Goal: Task Accomplishment & Management: Manage account settings

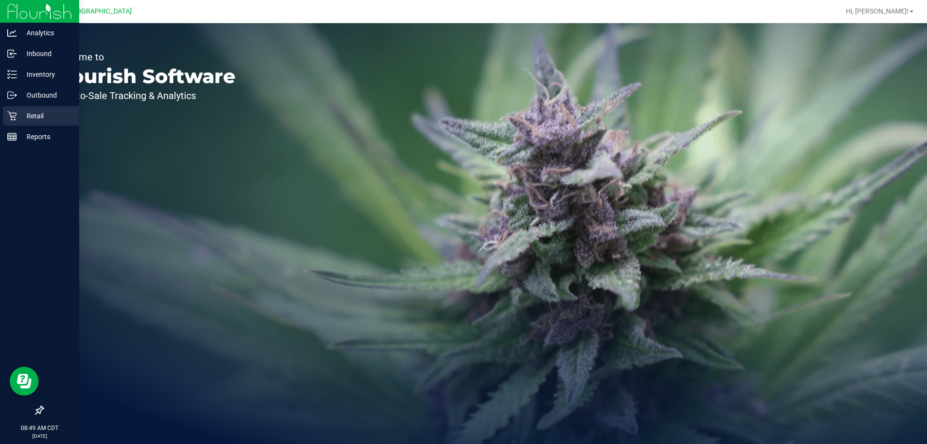
click at [33, 112] on p "Retail" at bounding box center [46, 116] width 58 height 12
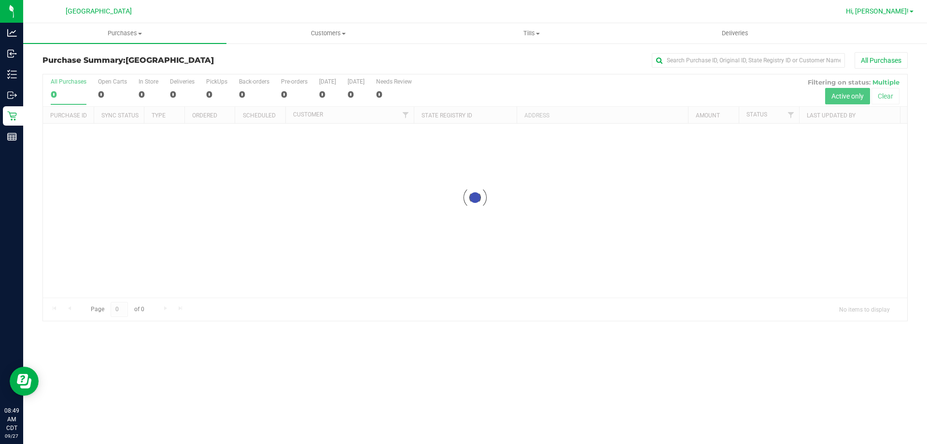
click at [901, 10] on span "Hi, [PERSON_NAME]!" at bounding box center [877, 11] width 63 height 8
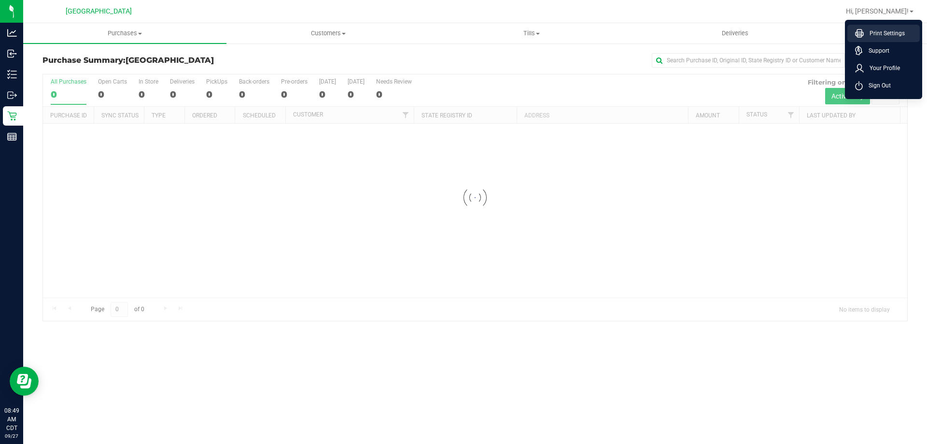
click at [874, 33] on span "Print Settings" at bounding box center [884, 33] width 41 height 10
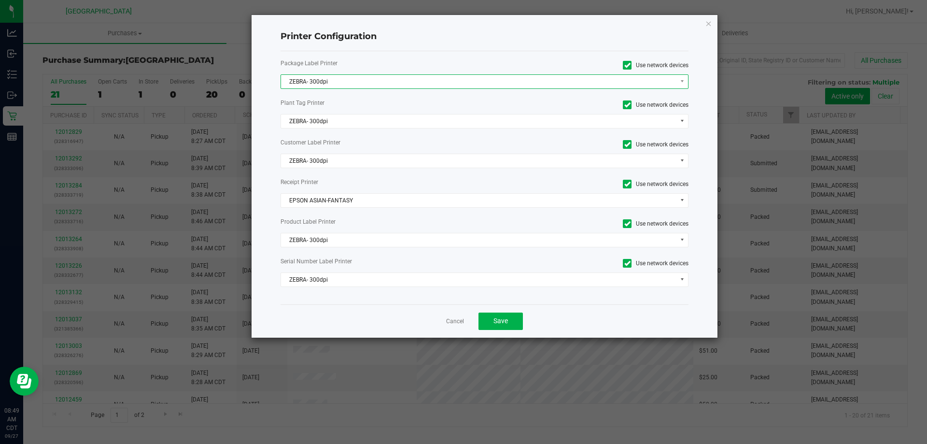
click at [433, 79] on span "ZEBRA- 300dpi" at bounding box center [479, 82] width 396 height 14
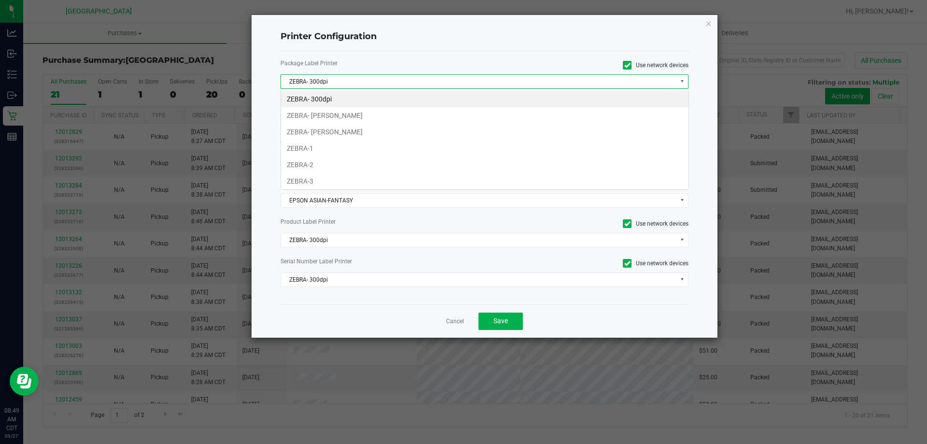
scroll to position [14, 408]
click at [379, 144] on li "ZEBRA-1" at bounding box center [485, 148] width 408 height 16
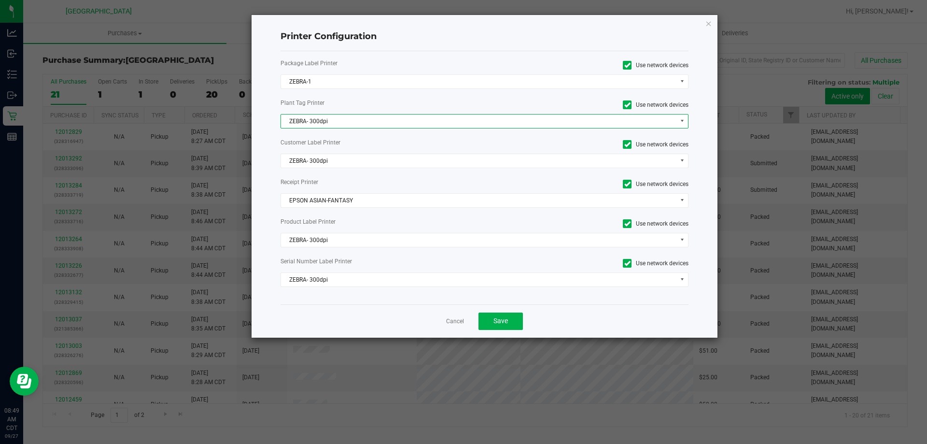
click at [368, 125] on span "ZEBRA- 300dpi" at bounding box center [479, 121] width 396 height 14
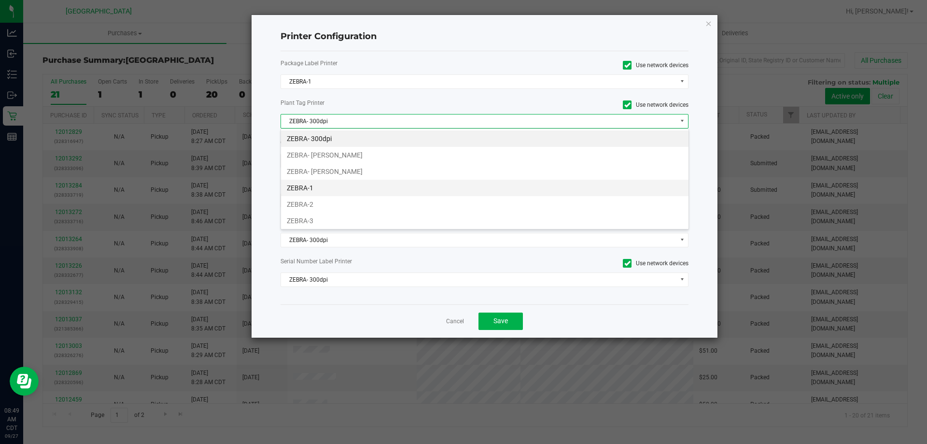
click at [320, 187] on li "ZEBRA-1" at bounding box center [485, 188] width 408 height 16
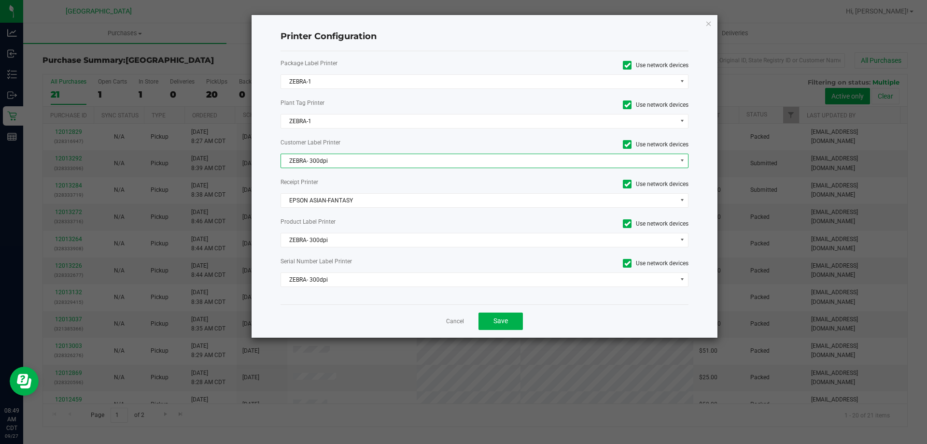
click at [332, 164] on span "ZEBRA- 300dpi" at bounding box center [479, 161] width 396 height 14
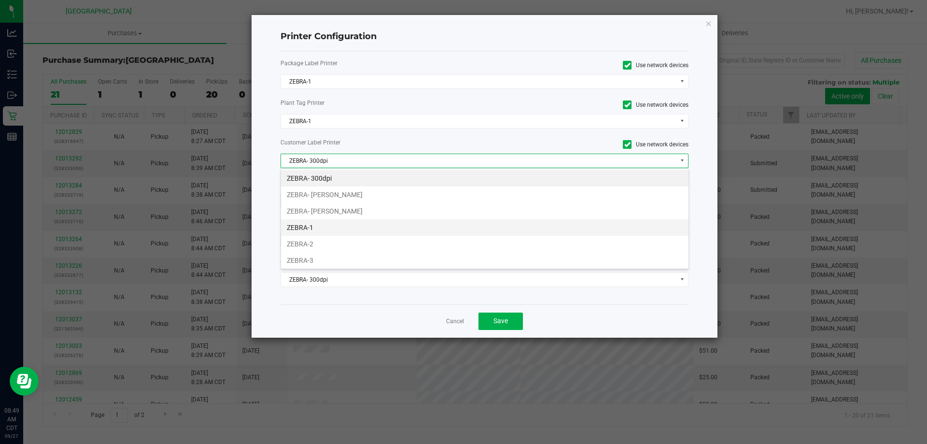
click at [316, 225] on li "ZEBRA-1" at bounding box center [485, 227] width 408 height 16
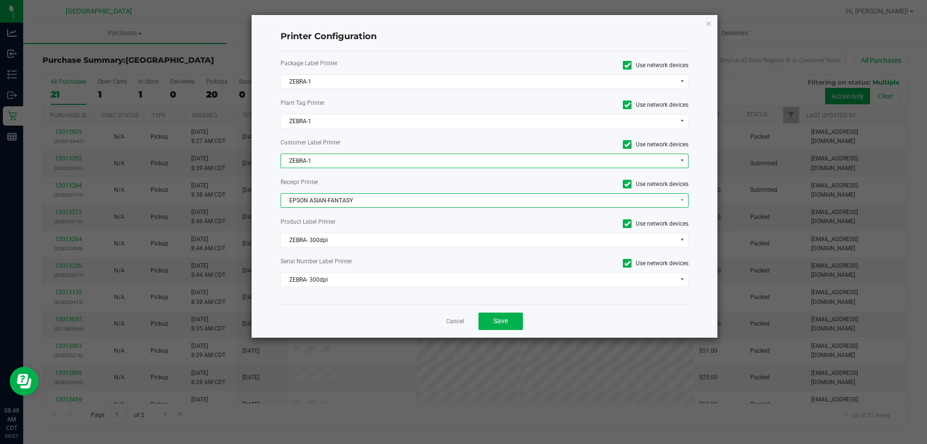
click at [372, 204] on span "EPSON ASIAN-FANTASY" at bounding box center [479, 201] width 396 height 14
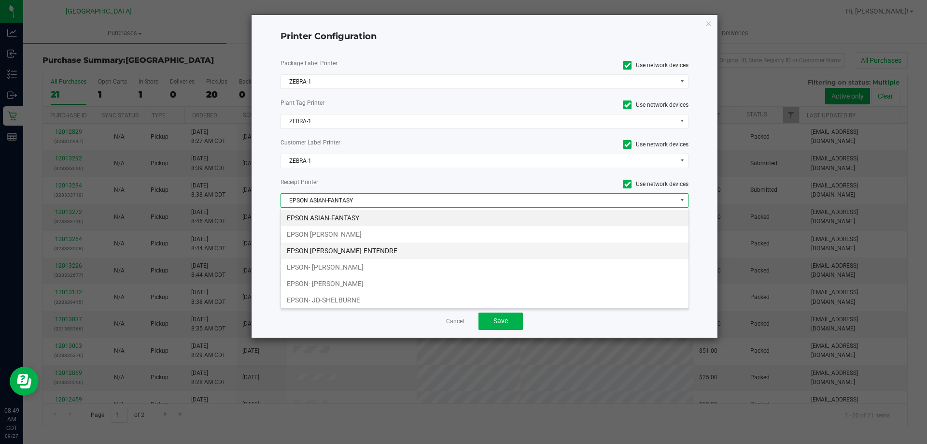
click at [379, 246] on li "EPSON [PERSON_NAME]-ENTENDRE" at bounding box center [485, 250] width 408 height 16
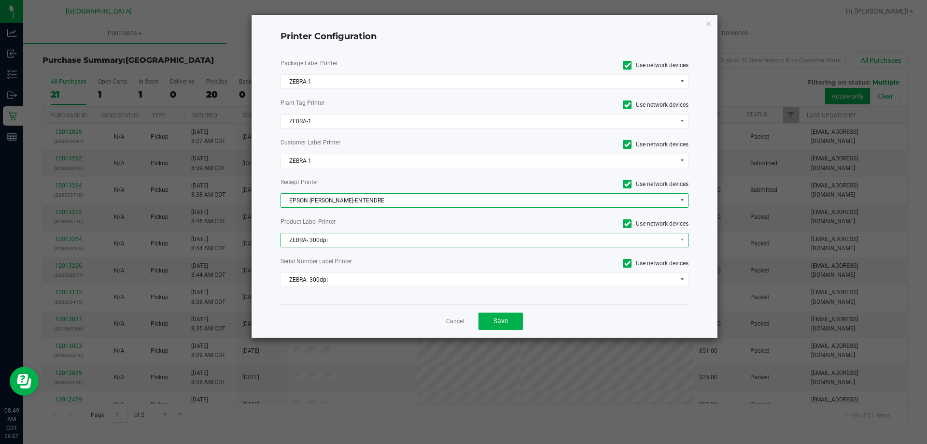
click at [368, 241] on span "ZEBRA- 300dpi" at bounding box center [479, 240] width 396 height 14
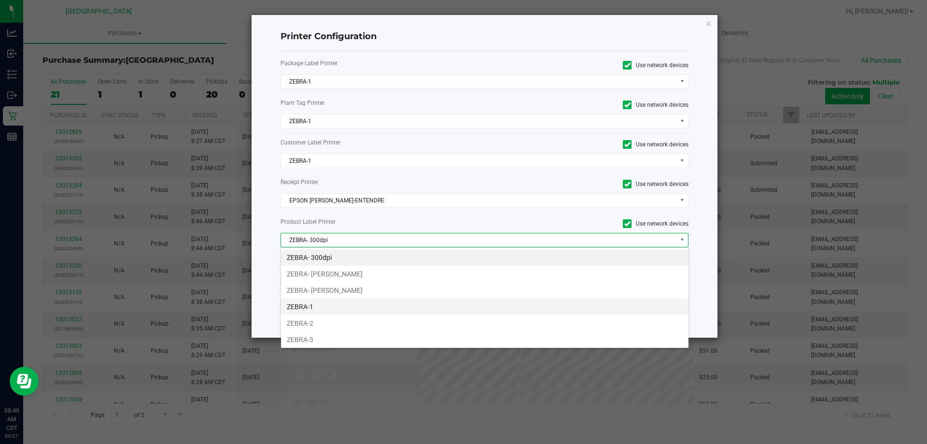
click at [336, 302] on li "ZEBRA-1" at bounding box center [485, 306] width 408 height 16
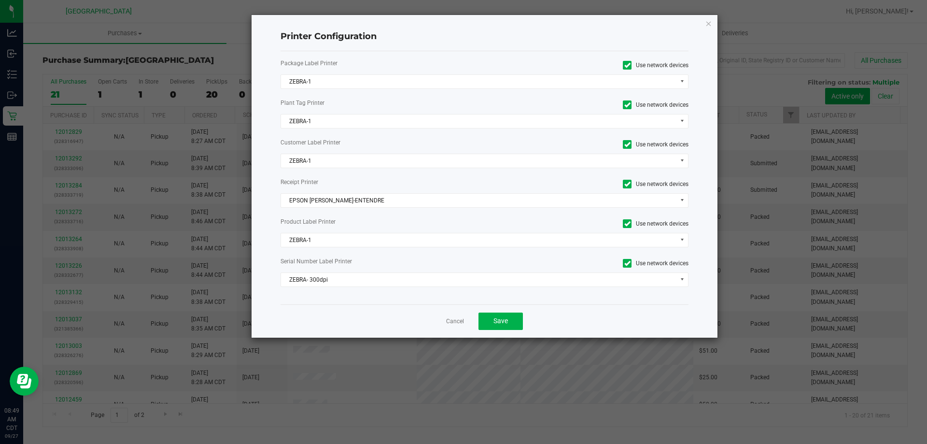
click at [340, 290] on div "Package Label Printer Use network devices ZEBRA-1 Plant Tag Printer Use network…" at bounding box center [485, 177] width 409 height 253
click at [346, 282] on span "ZEBRA- 300dpi" at bounding box center [479, 280] width 396 height 14
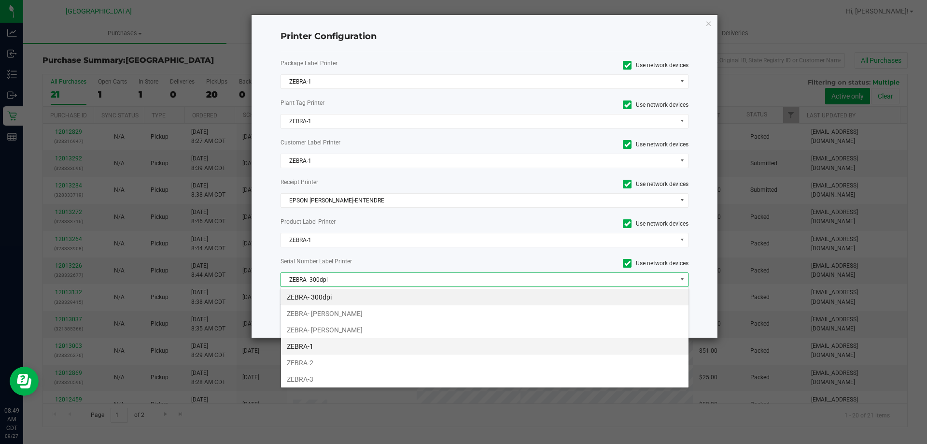
click at [331, 345] on li "ZEBRA-1" at bounding box center [485, 346] width 408 height 16
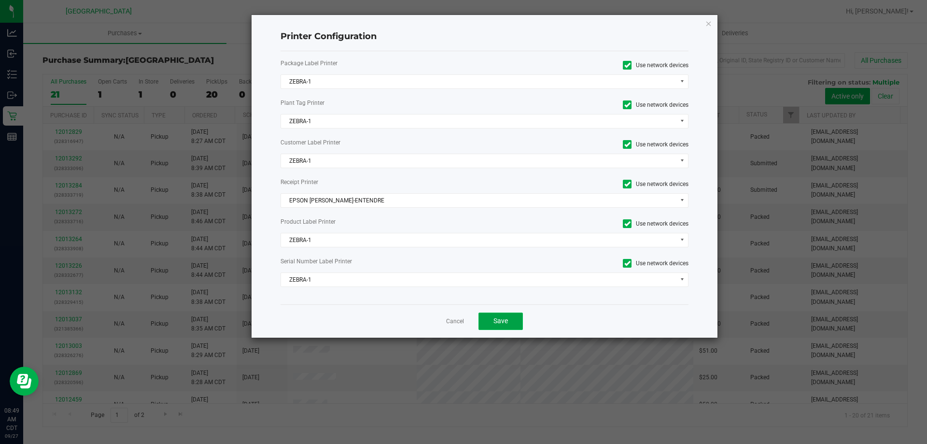
click at [523, 326] on button "Save" at bounding box center [501, 320] width 44 height 17
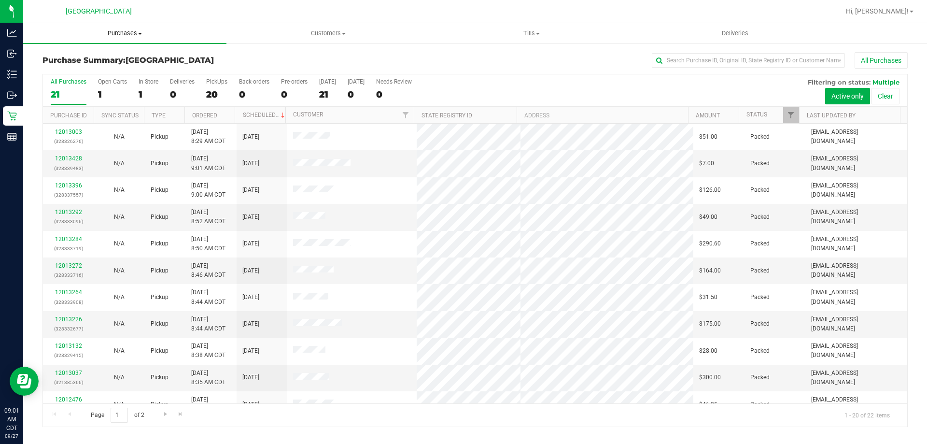
click at [119, 38] on uib-tab-heading "Purchases Summary of purchases Fulfillment All purchases" at bounding box center [124, 33] width 203 height 20
click at [109, 75] on li "Fulfillment" at bounding box center [124, 70] width 203 height 12
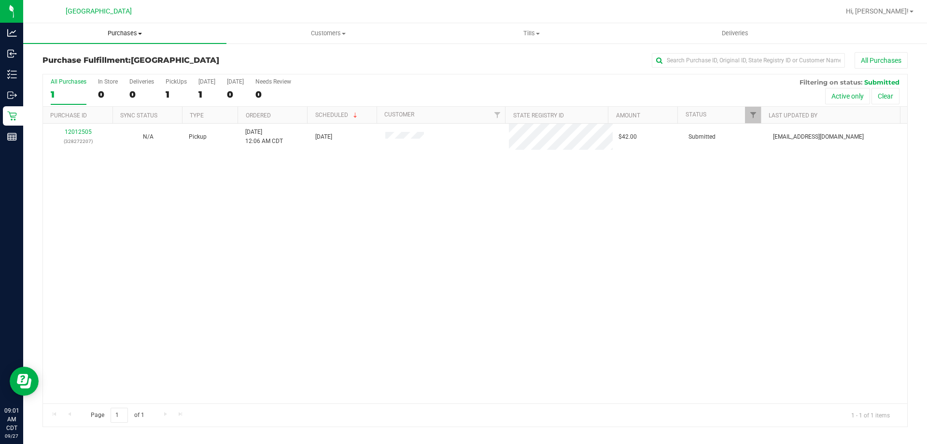
click at [133, 33] on span "Purchases" at bounding box center [124, 33] width 203 height 9
click at [112, 70] on li "Fulfillment" at bounding box center [124, 70] width 203 height 12
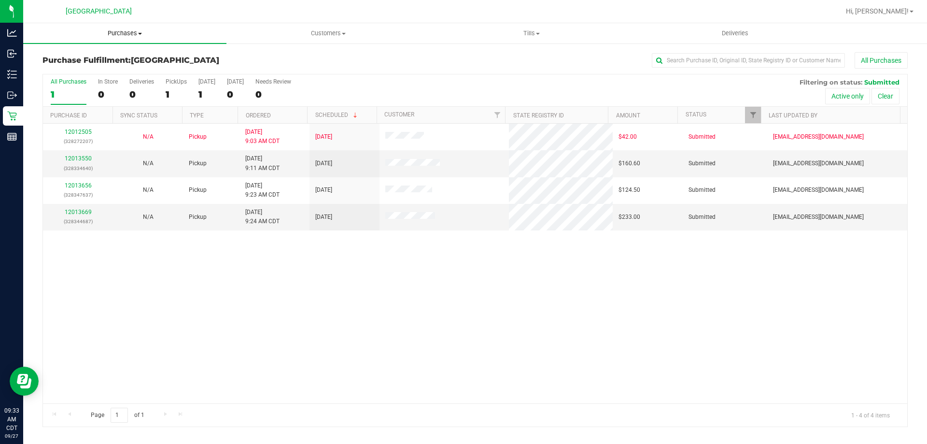
click at [122, 31] on span "Purchases" at bounding box center [124, 33] width 203 height 9
click at [122, 73] on li "Fulfillment" at bounding box center [124, 70] width 203 height 12
click at [396, 342] on div "12012505 (328272207) N/A Pickup [DATE] 9:03 AM CDT 9/27/2025 $42.00 Submitted […" at bounding box center [475, 264] width 864 height 280
click at [82, 156] on link "12013550" at bounding box center [78, 158] width 27 height 7
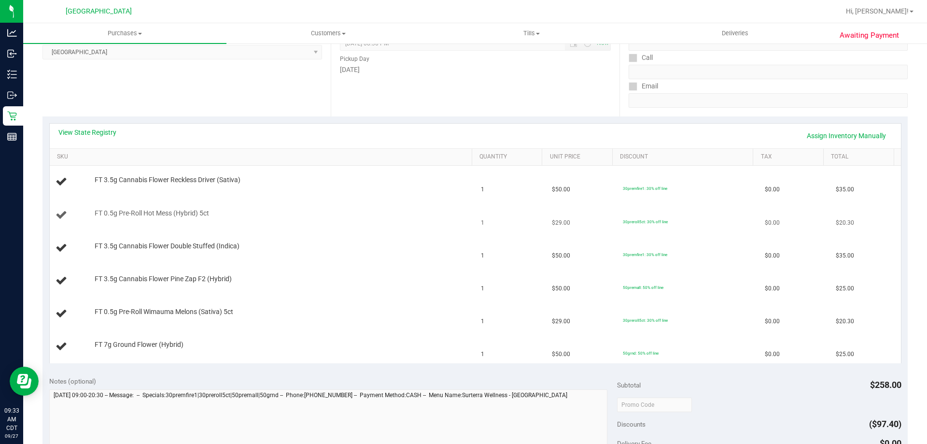
scroll to position [145, 0]
click at [110, 135] on link "View State Registry" at bounding box center [87, 132] width 58 height 10
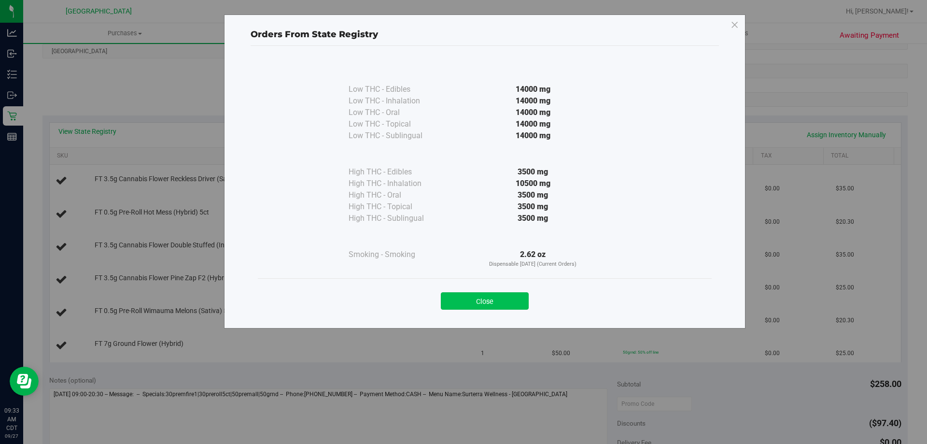
click at [488, 294] on button "Close" at bounding box center [485, 300] width 88 height 17
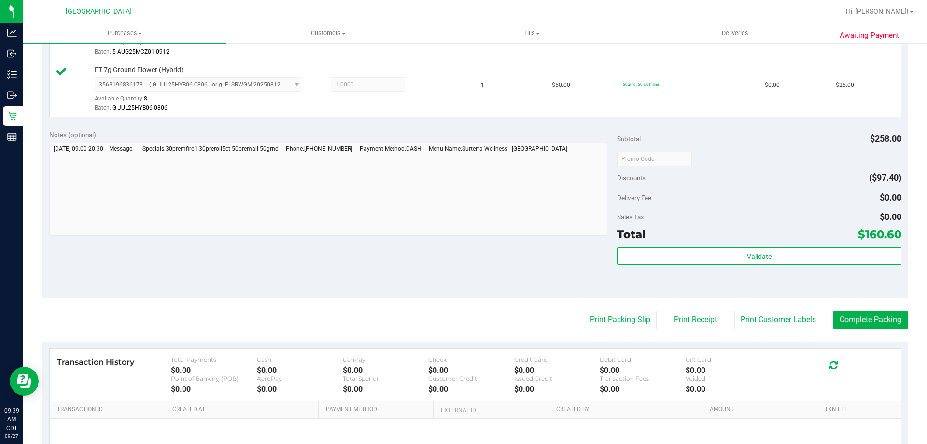
scroll to position [531, 0]
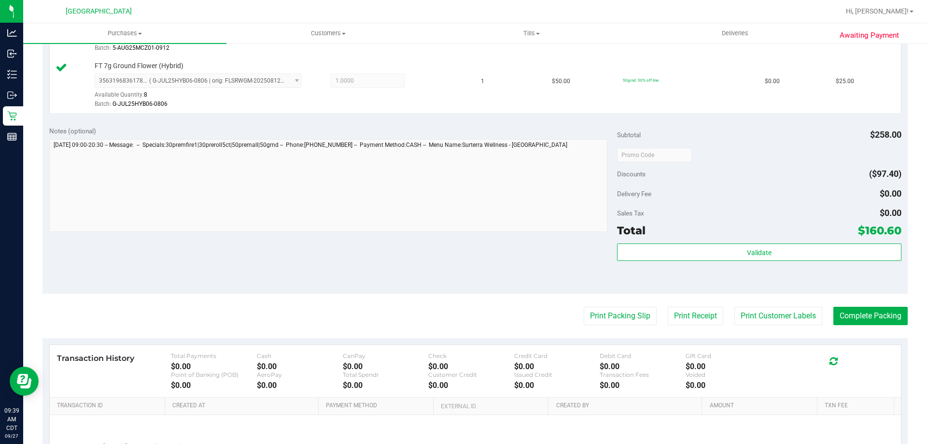
click at [779, 242] on div "Subtotal $258.00 Discounts ($97.40) Delivery Fee $0.00 Sales Tax $0.00 Total $1…" at bounding box center [759, 206] width 284 height 161
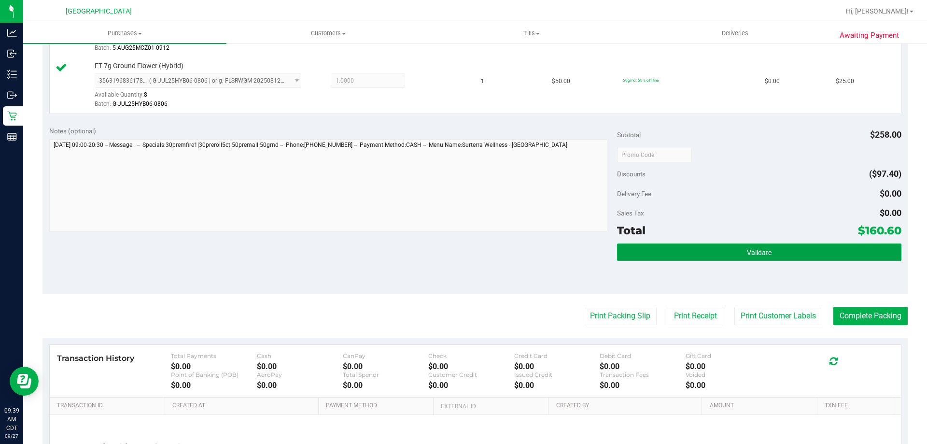
click at [772, 249] on button "Validate" at bounding box center [759, 251] width 284 height 17
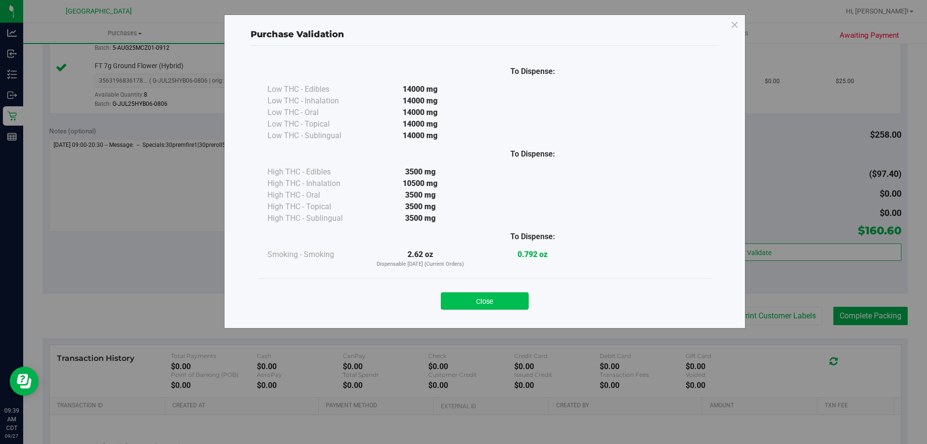
click at [495, 306] on button "Close" at bounding box center [485, 300] width 88 height 17
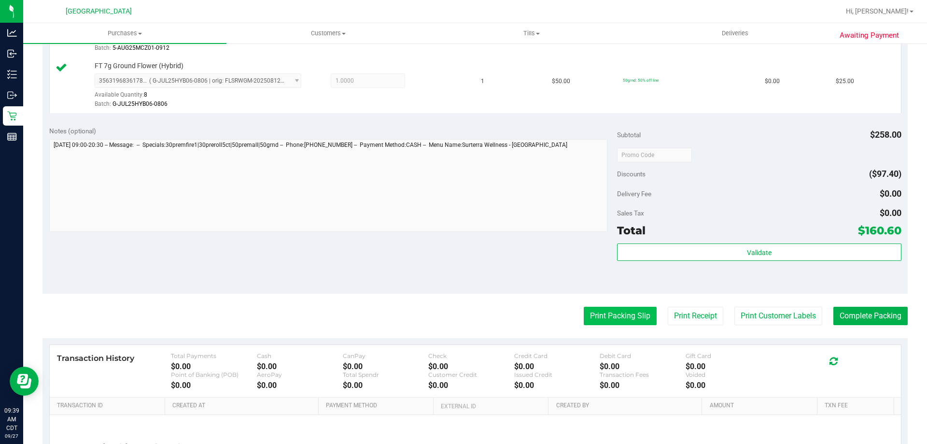
click at [601, 314] on button "Print Packing Slip" at bounding box center [620, 316] width 73 height 18
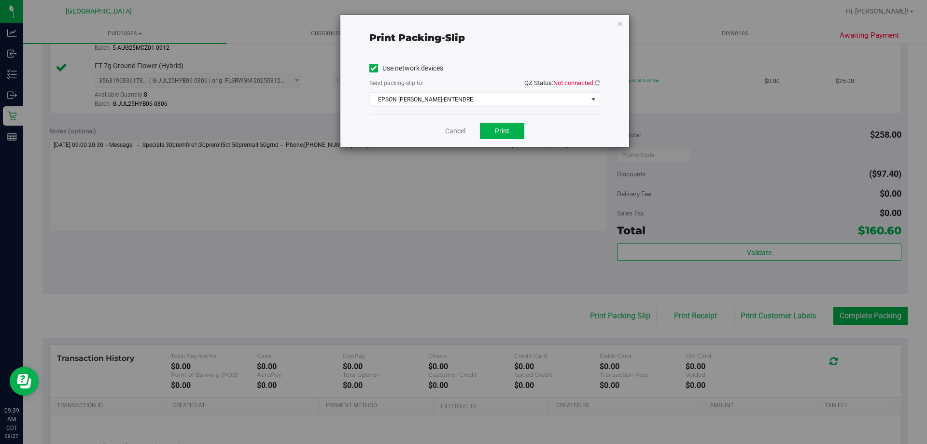
click at [593, 85] on span "Not connected" at bounding box center [573, 82] width 40 height 7
click at [601, 82] on div "Print packing-slip Use network devices Send packing-slip to: QZ Status: Not con…" at bounding box center [484, 81] width 289 height 132
click at [594, 81] on span "QZ Status: Not connected" at bounding box center [562, 82] width 76 height 7
click at [550, 94] on span "EPSON [PERSON_NAME]-ENTENDRE" at bounding box center [479, 100] width 218 height 14
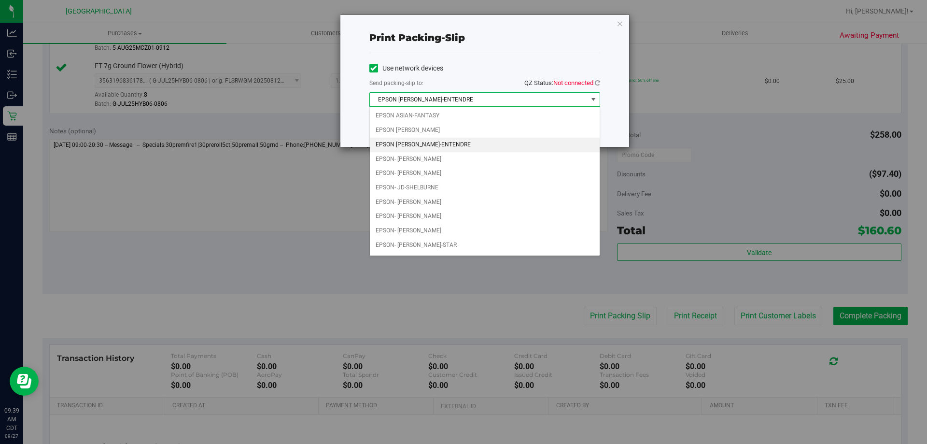
click at [490, 148] on li "EPSON [PERSON_NAME]-ENTENDRE" at bounding box center [485, 145] width 230 height 14
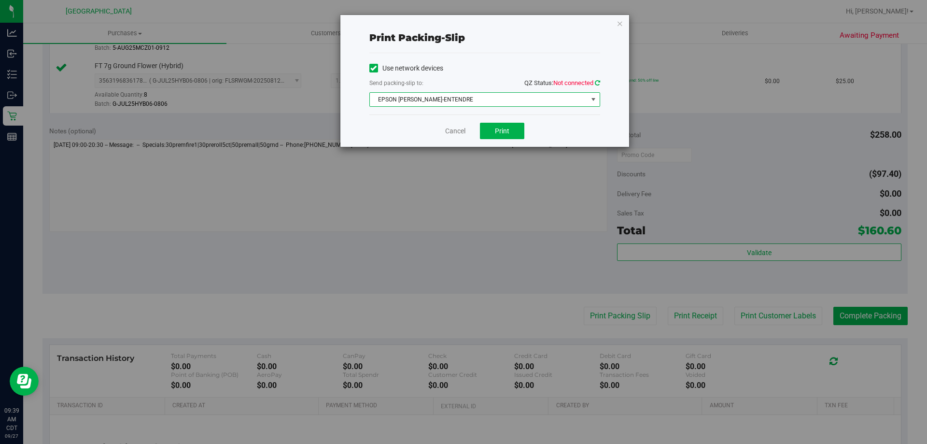
click at [596, 83] on icon at bounding box center [597, 83] width 5 height 6
click at [489, 136] on button "Print" at bounding box center [502, 131] width 44 height 16
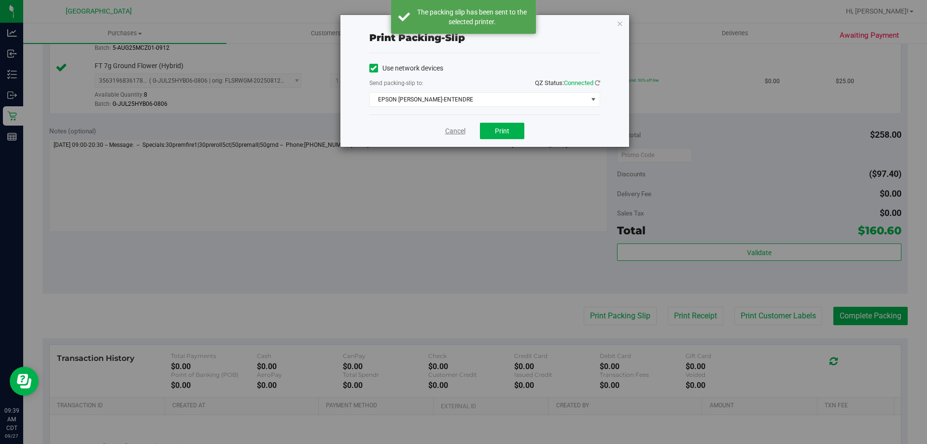
click at [452, 130] on link "Cancel" at bounding box center [455, 131] width 20 height 10
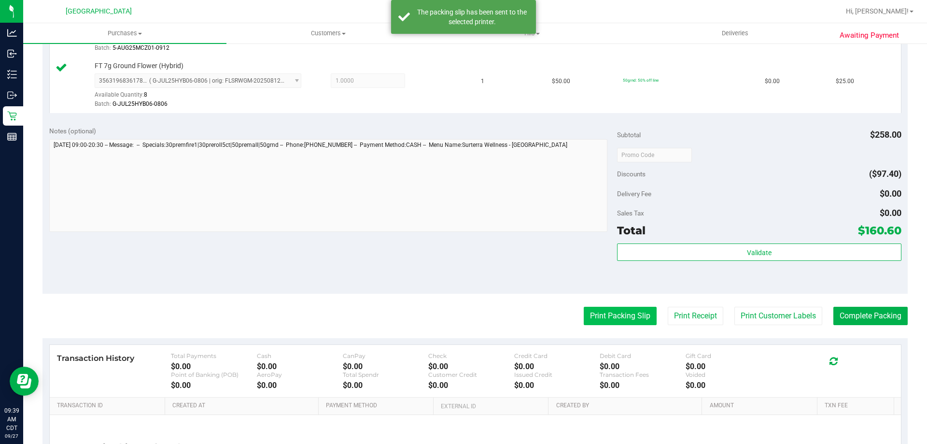
click at [623, 315] on button "Print Packing Slip" at bounding box center [620, 316] width 73 height 18
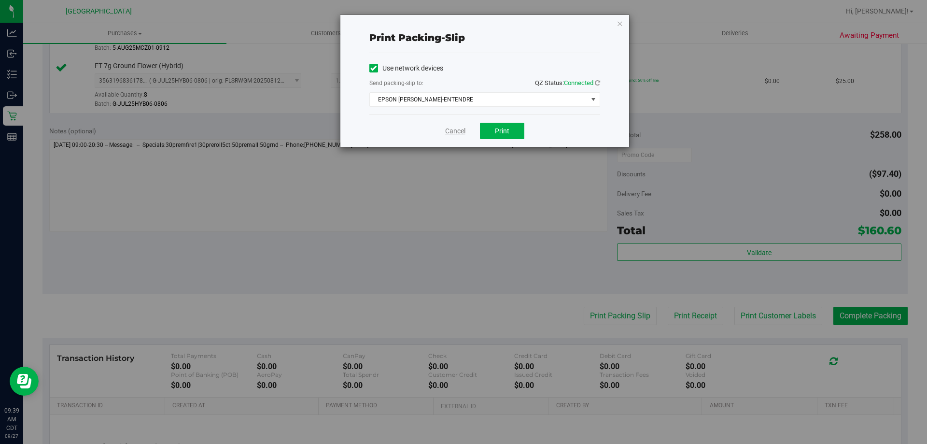
click at [458, 128] on link "Cancel" at bounding box center [455, 131] width 20 height 10
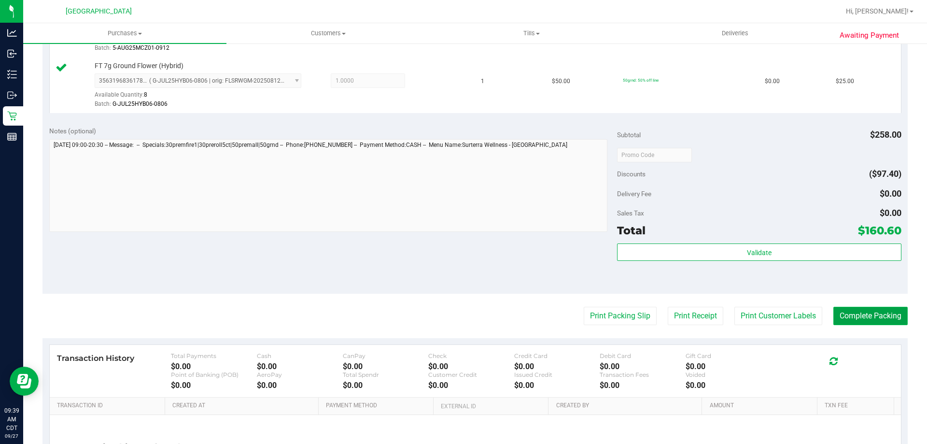
click at [886, 316] on button "Complete Packing" at bounding box center [871, 316] width 74 height 18
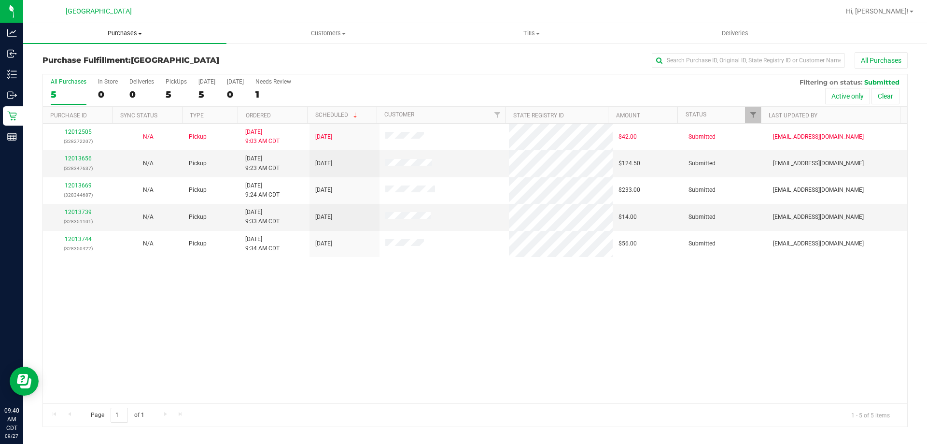
click at [121, 34] on span "Purchases" at bounding box center [124, 33] width 203 height 9
click at [108, 68] on li "Fulfillment" at bounding box center [124, 70] width 203 height 12
click at [71, 160] on link "12013656" at bounding box center [78, 158] width 27 height 7
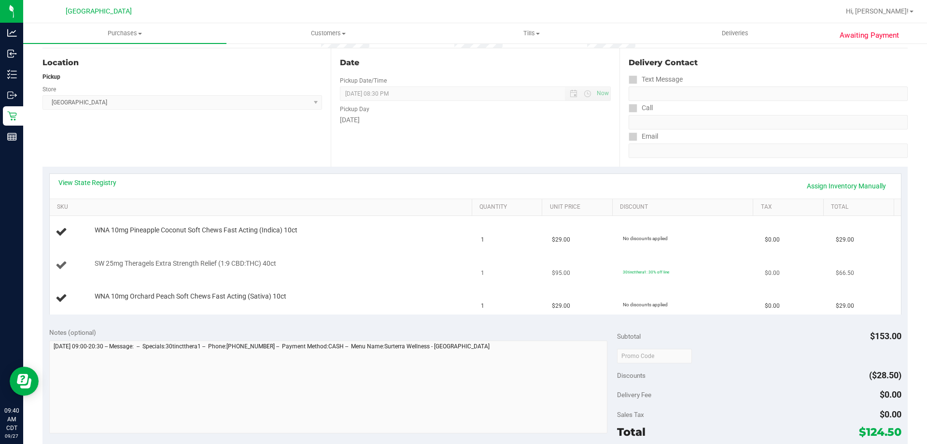
scroll to position [97, 0]
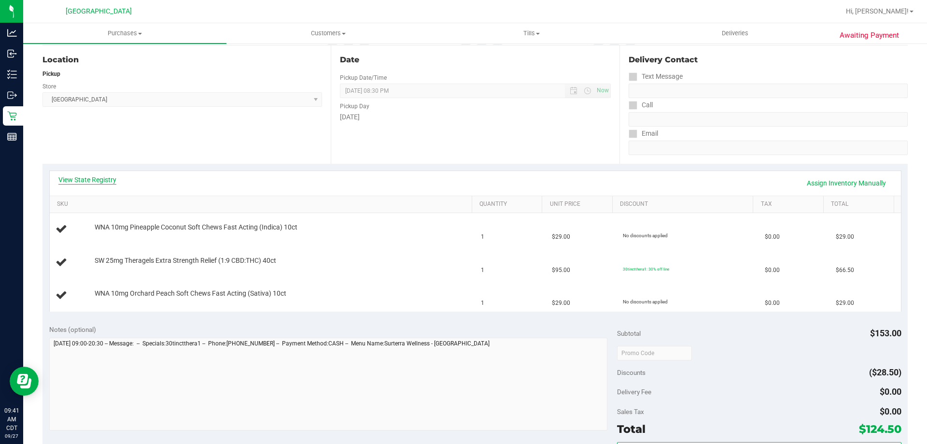
click at [107, 179] on link "View State Registry" at bounding box center [87, 180] width 58 height 10
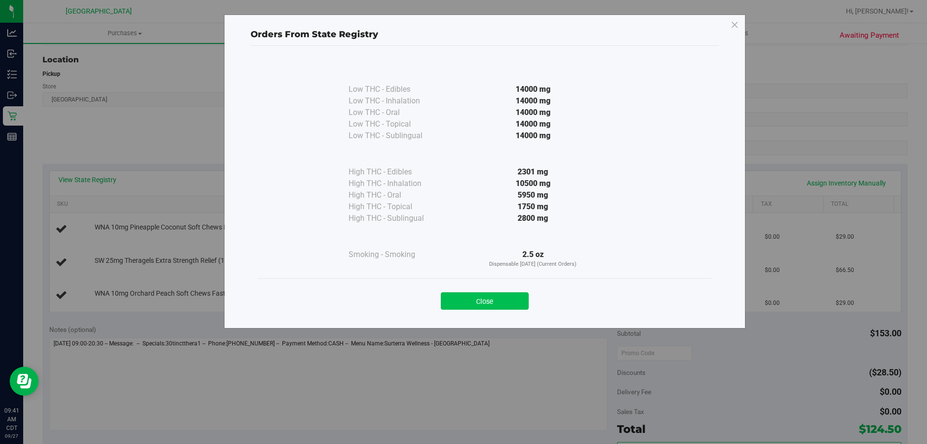
click at [480, 294] on button "Close" at bounding box center [485, 300] width 88 height 17
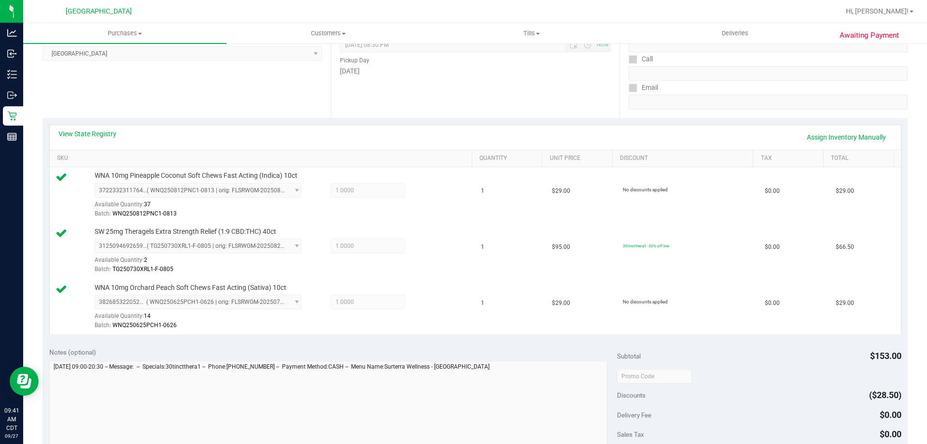
scroll to position [241, 0]
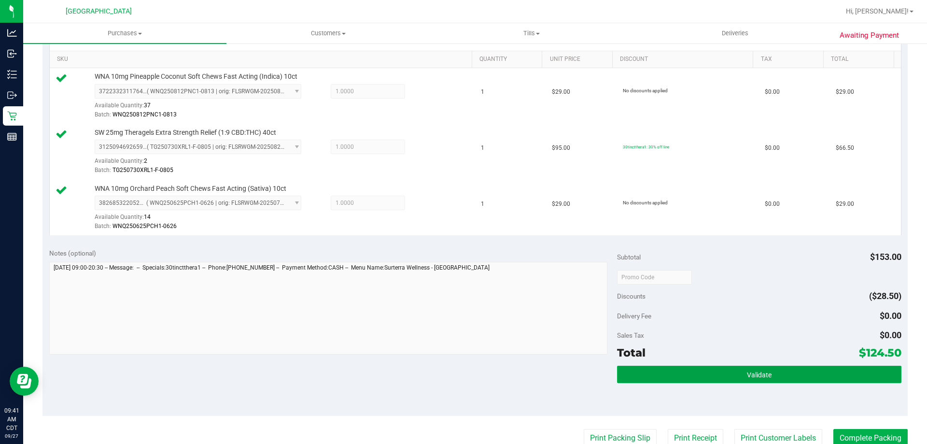
click at [679, 366] on button "Validate" at bounding box center [759, 374] width 284 height 17
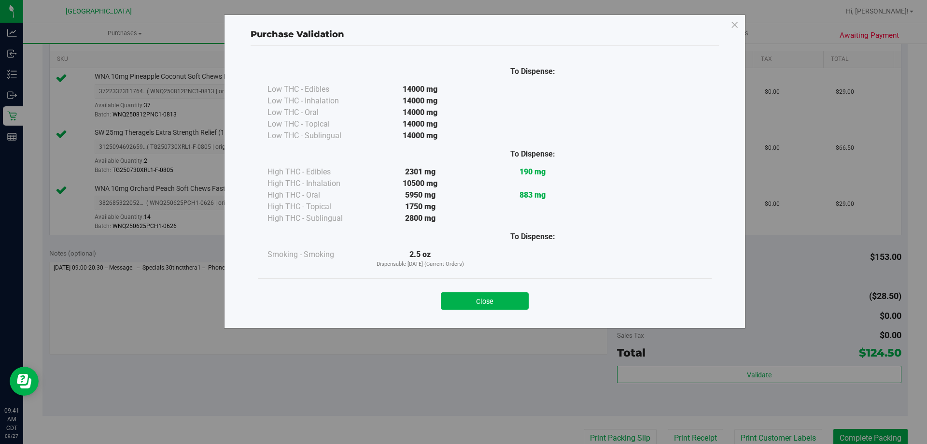
click at [469, 295] on button "Close" at bounding box center [485, 300] width 88 height 17
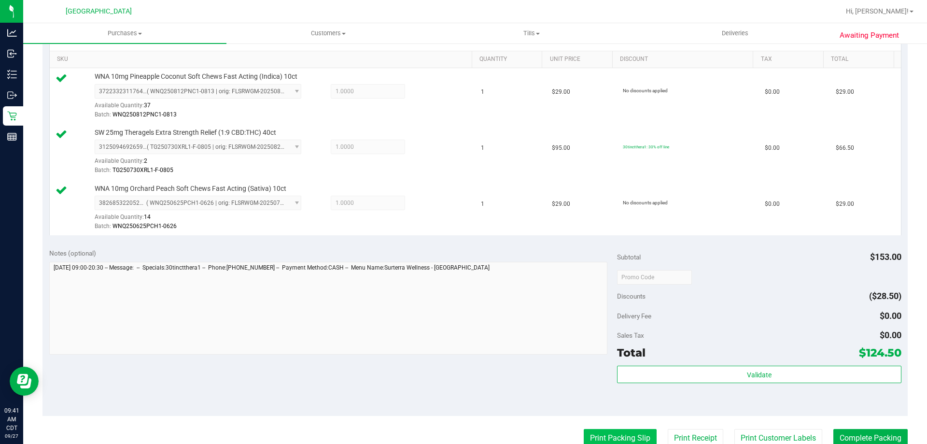
click at [595, 435] on button "Print Packing Slip" at bounding box center [620, 438] width 73 height 18
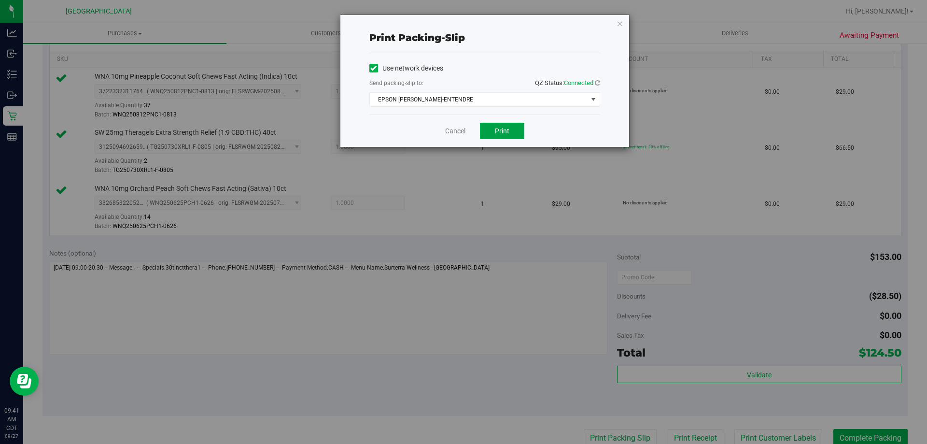
click at [510, 135] on button "Print" at bounding box center [502, 131] width 44 height 16
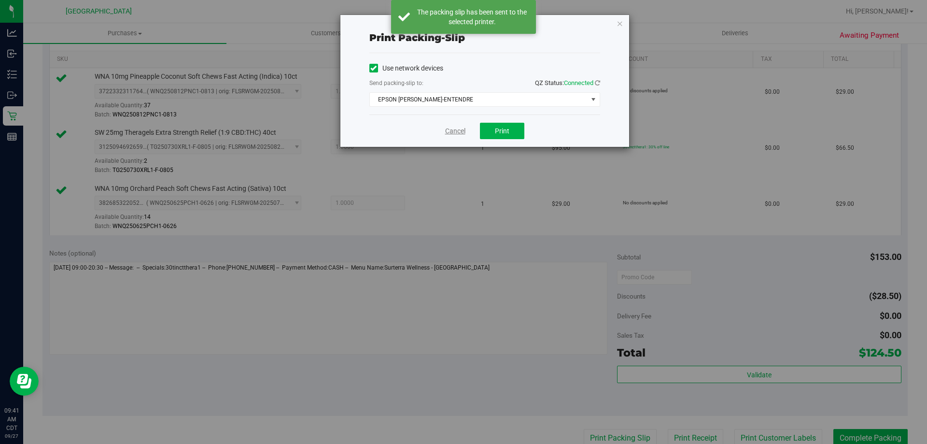
click at [457, 130] on link "Cancel" at bounding box center [455, 131] width 20 height 10
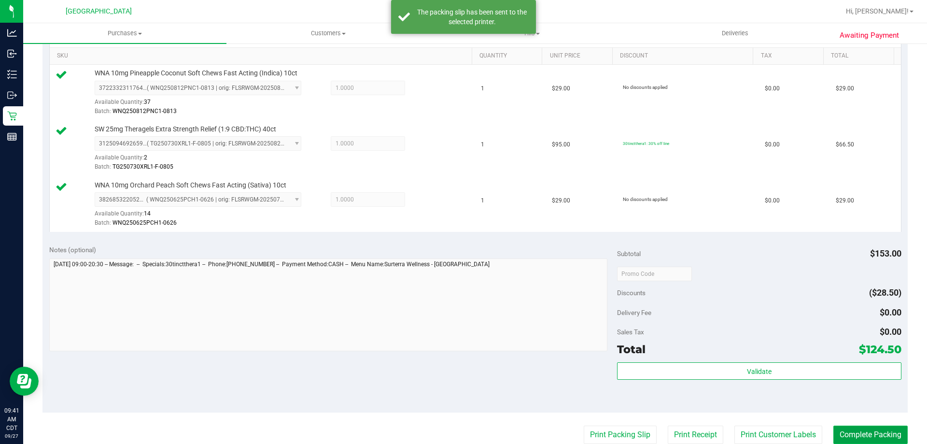
click at [851, 429] on button "Complete Packing" at bounding box center [871, 434] width 74 height 18
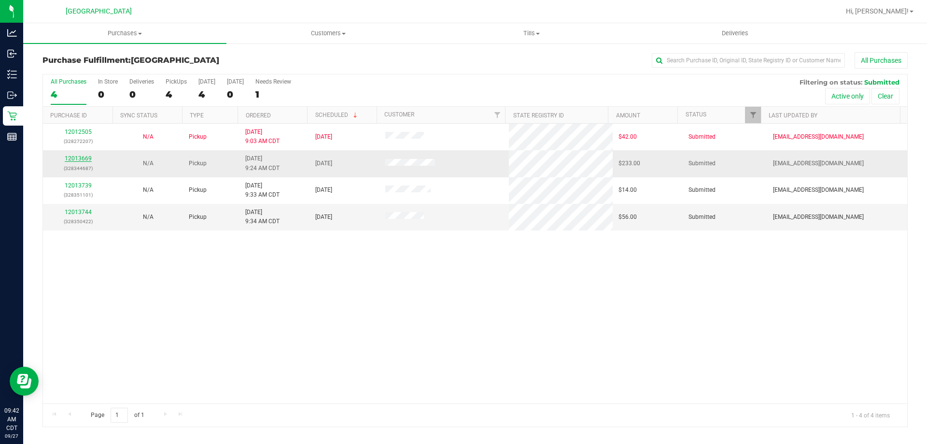
click at [77, 160] on link "12013669" at bounding box center [78, 158] width 27 height 7
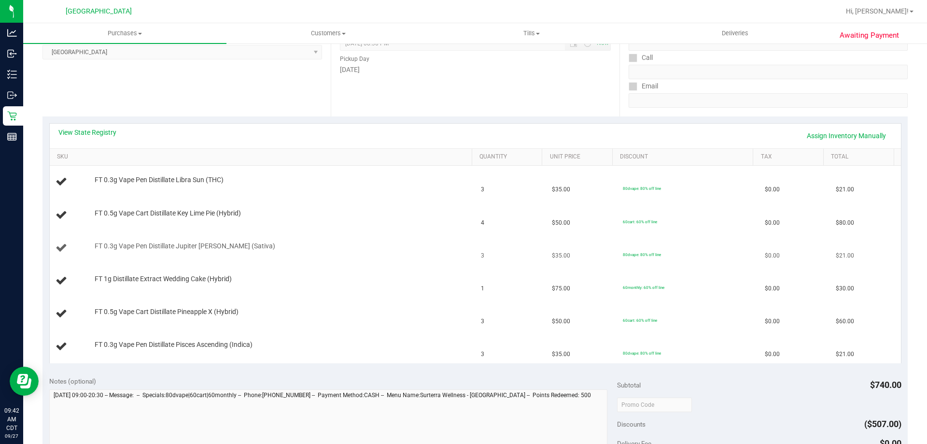
scroll to position [145, 0]
click at [108, 129] on link "View State Registry" at bounding box center [87, 132] width 58 height 10
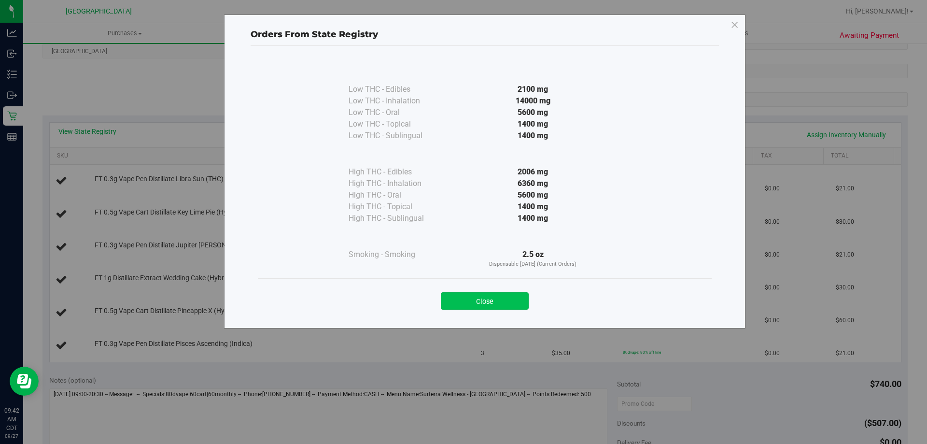
click at [482, 304] on button "Close" at bounding box center [485, 300] width 88 height 17
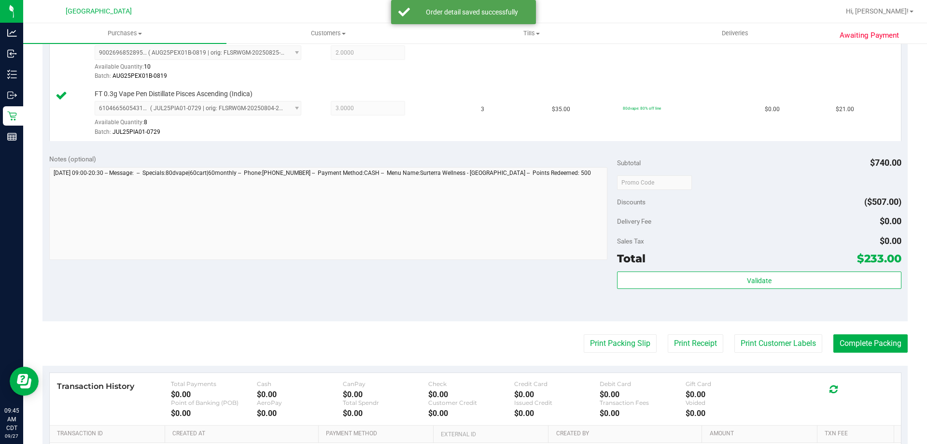
scroll to position [580, 0]
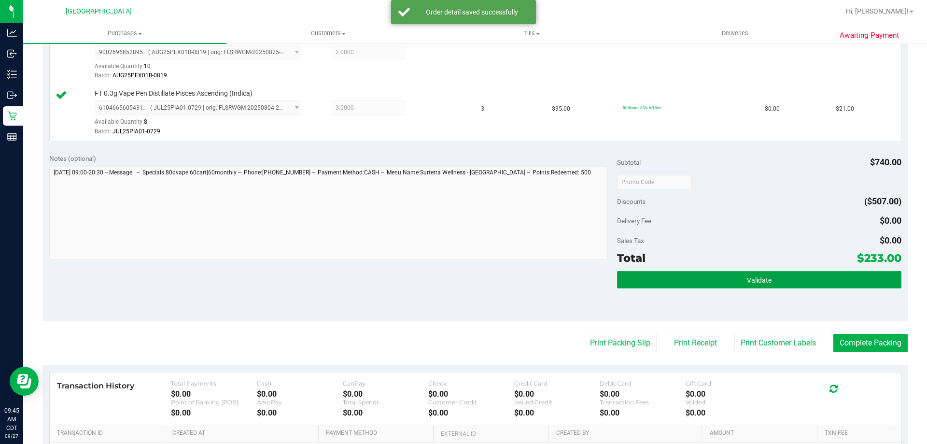
click at [813, 277] on button "Validate" at bounding box center [759, 279] width 284 height 17
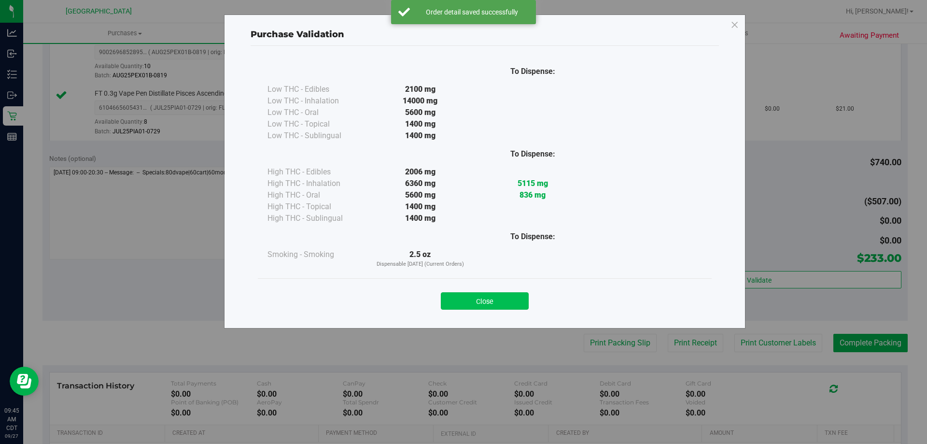
click at [474, 305] on button "Close" at bounding box center [485, 300] width 88 height 17
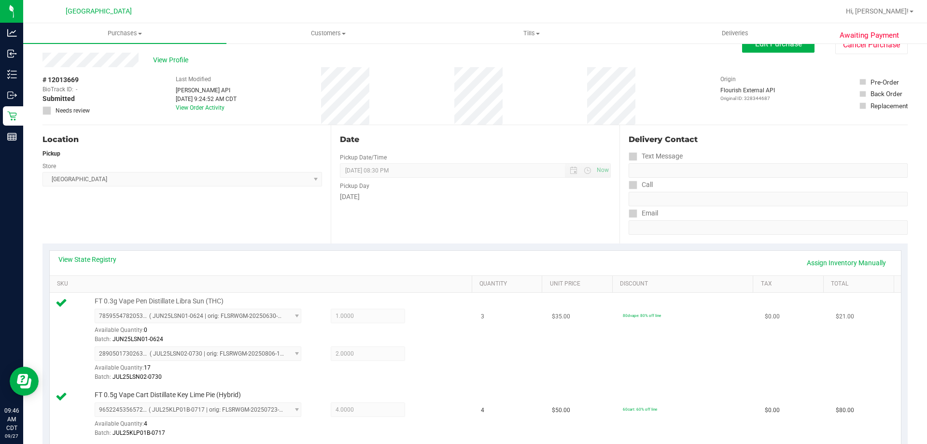
scroll to position [0, 0]
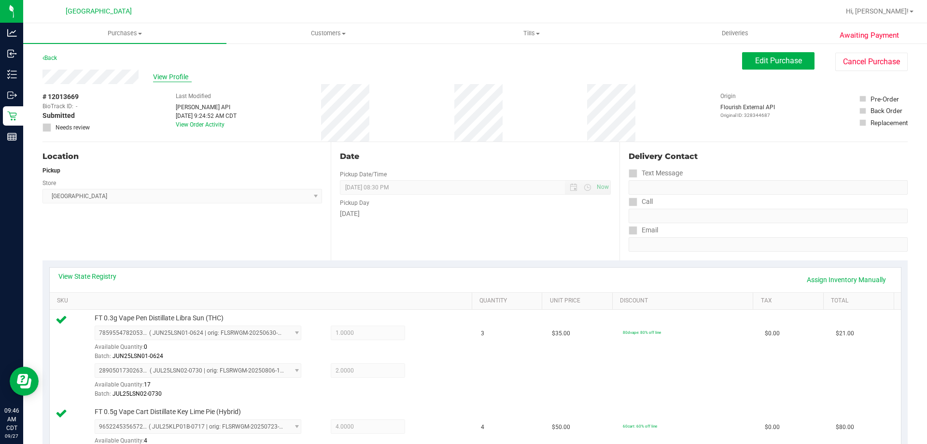
click at [167, 74] on span "View Profile" at bounding box center [172, 77] width 39 height 10
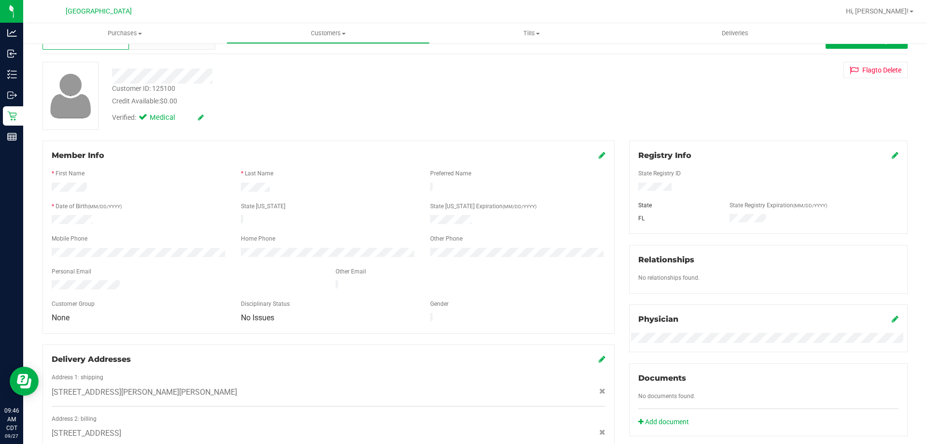
scroll to position [48, 0]
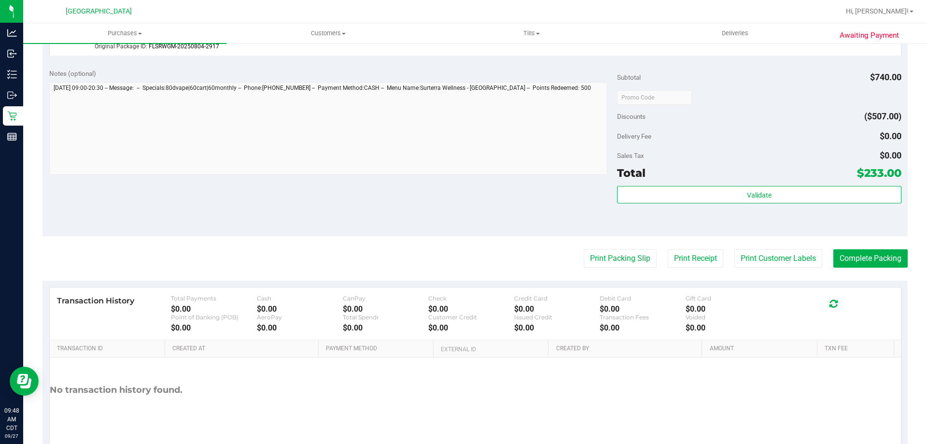
scroll to position [628, 0]
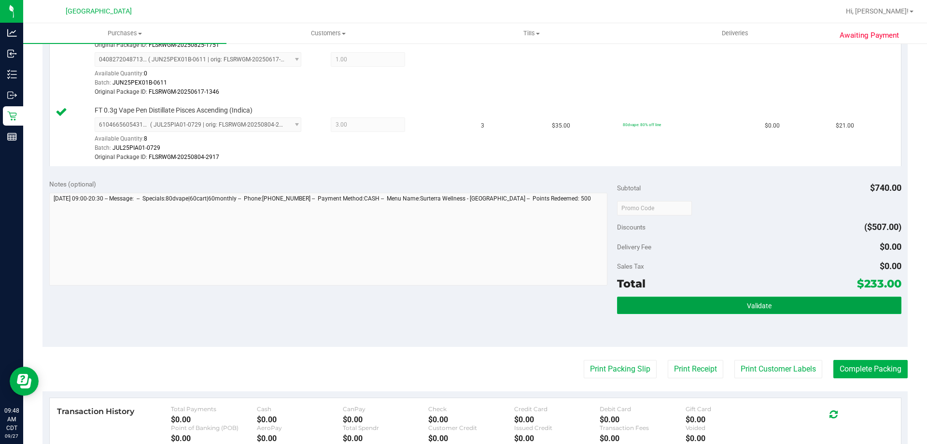
click at [662, 305] on button "Validate" at bounding box center [759, 305] width 284 height 17
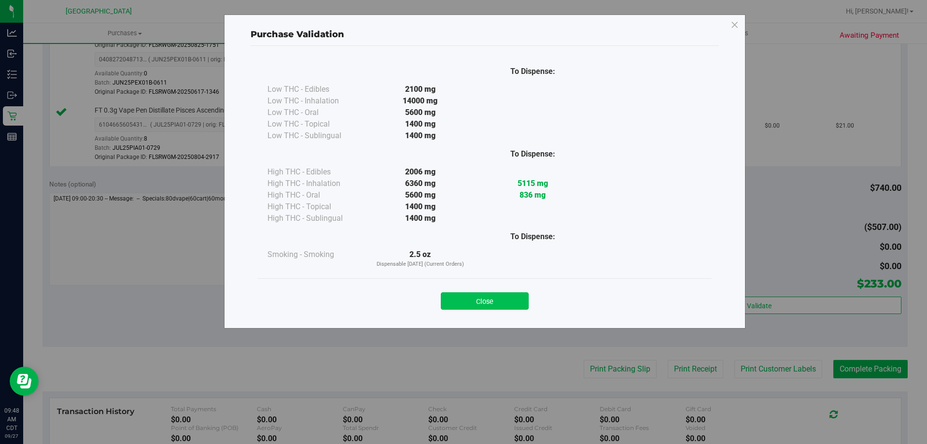
click at [503, 301] on button "Close" at bounding box center [485, 300] width 88 height 17
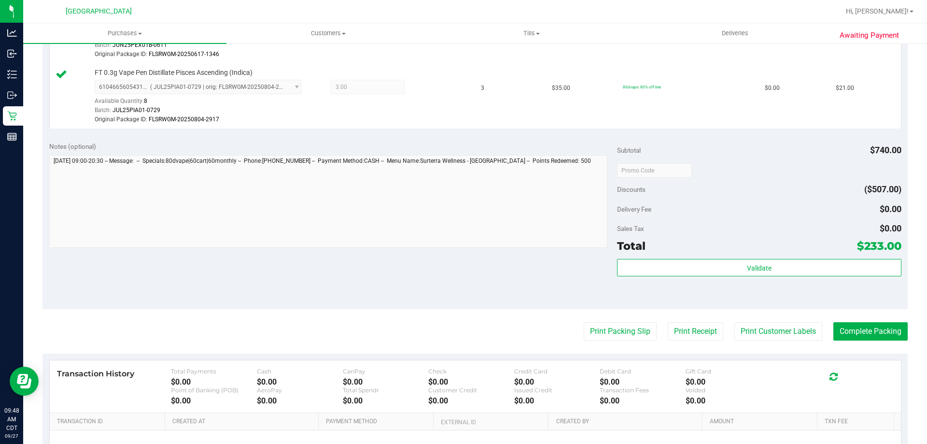
scroll to position [676, 0]
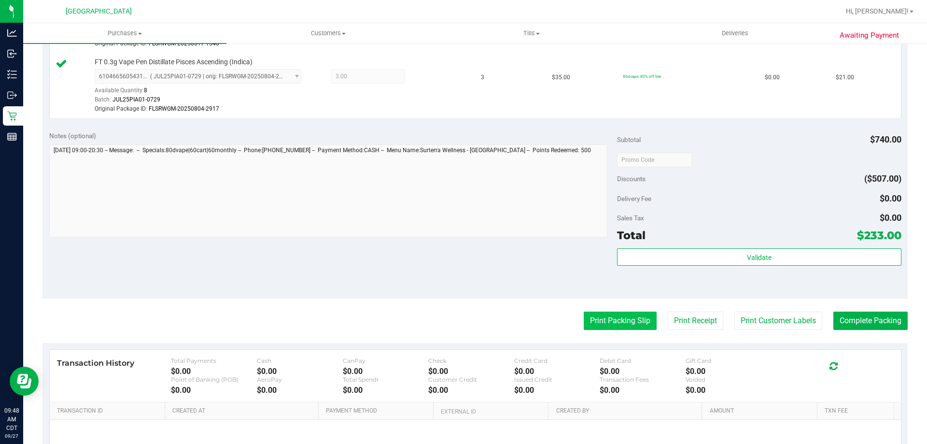
click at [601, 321] on button "Print Packing Slip" at bounding box center [620, 320] width 73 height 18
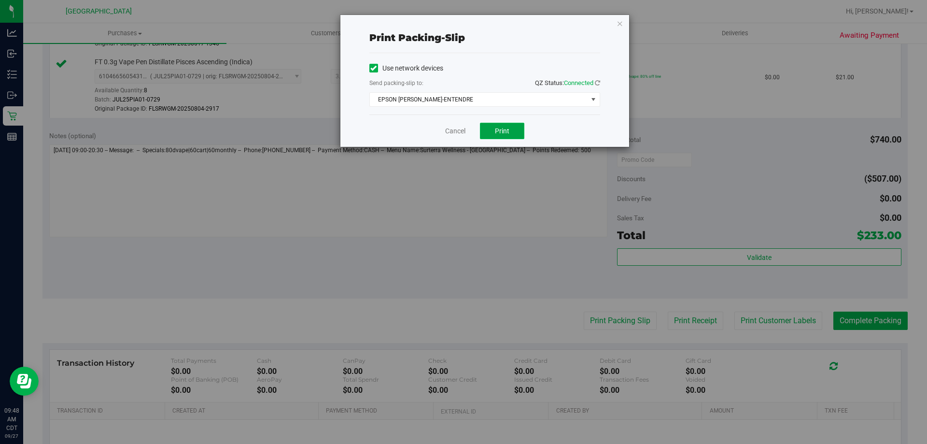
click at [517, 130] on button "Print" at bounding box center [502, 131] width 44 height 16
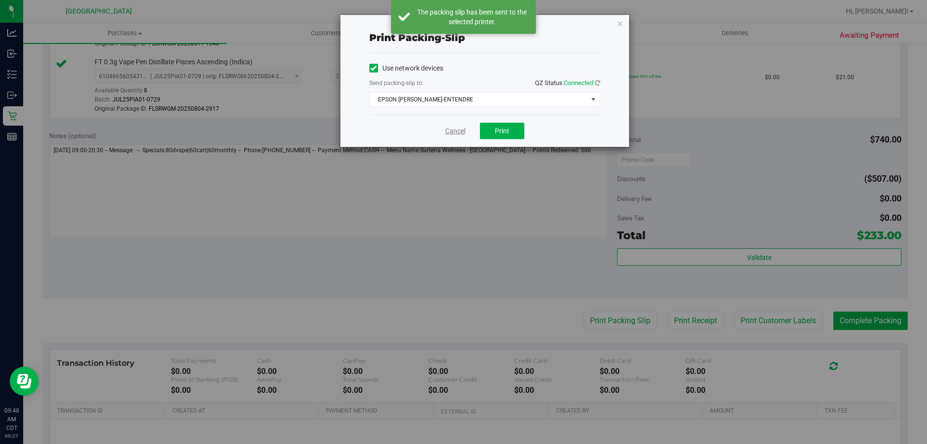
click at [454, 129] on link "Cancel" at bounding box center [455, 131] width 20 height 10
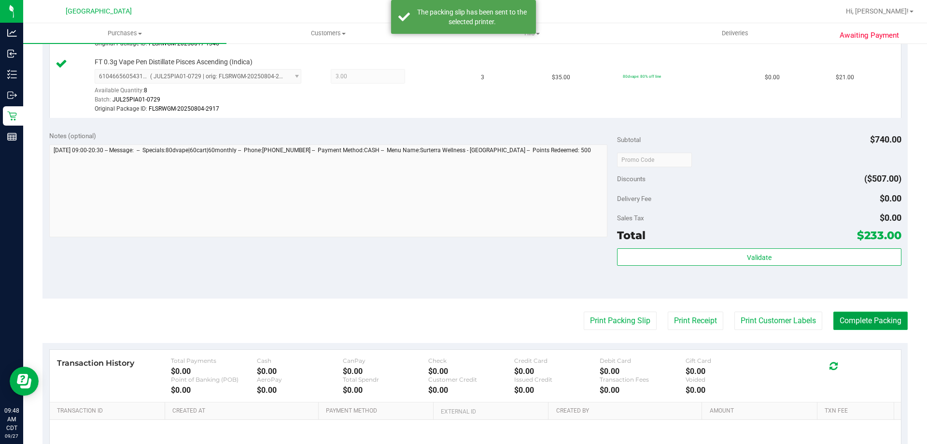
click at [858, 313] on button "Complete Packing" at bounding box center [871, 320] width 74 height 18
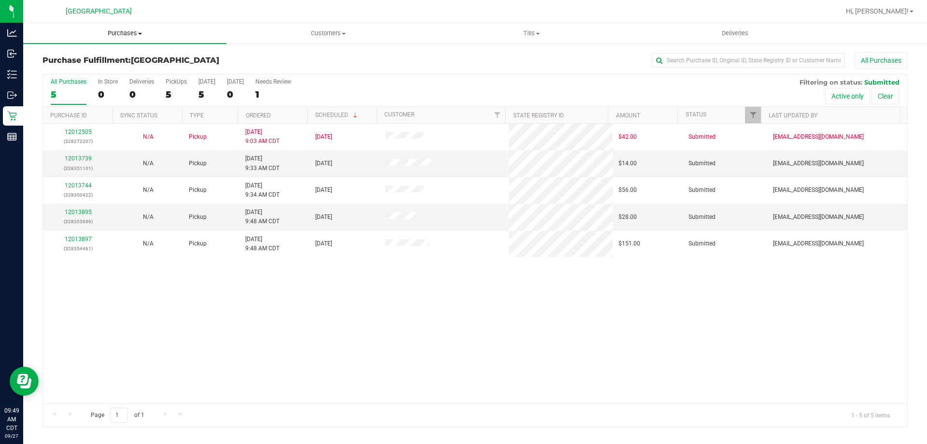
click at [126, 33] on span "Purchases" at bounding box center [124, 33] width 203 height 9
click at [114, 71] on li "Fulfillment" at bounding box center [124, 70] width 203 height 12
click at [78, 157] on link "12013739" at bounding box center [78, 158] width 27 height 7
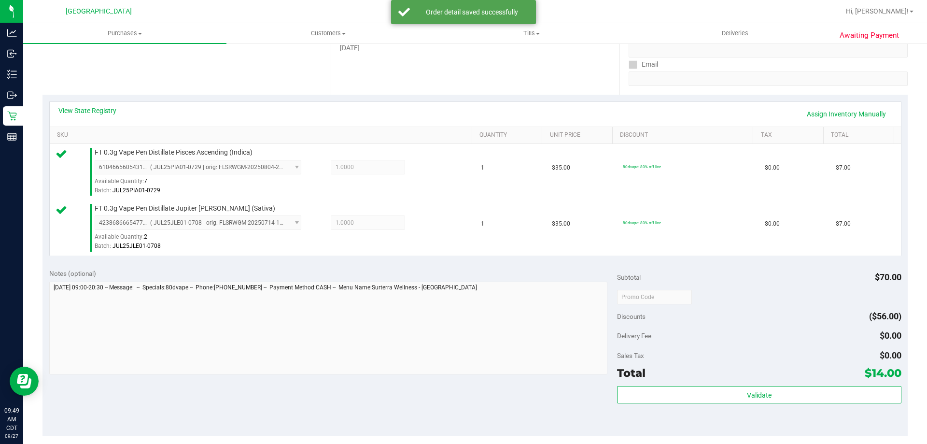
scroll to position [241, 0]
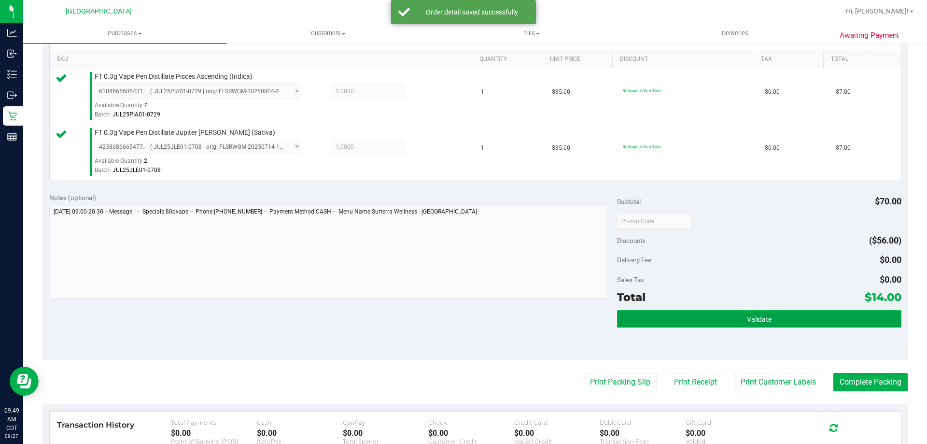
click at [636, 311] on button "Validate" at bounding box center [759, 318] width 284 height 17
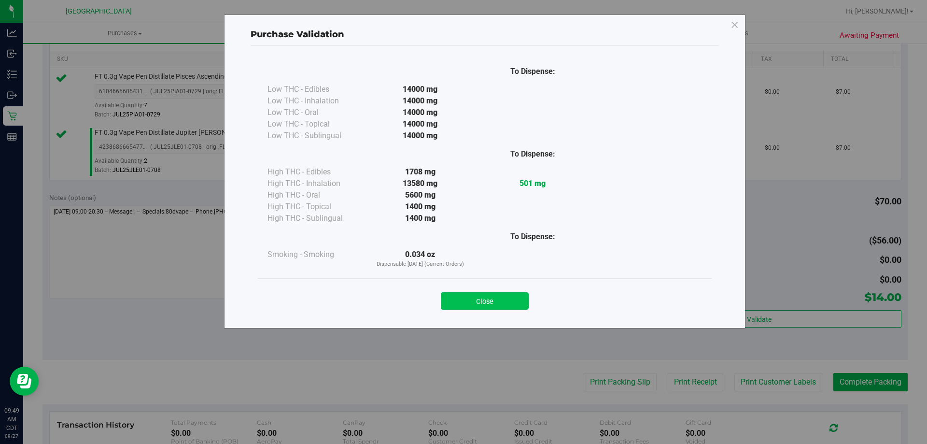
click at [516, 307] on button "Close" at bounding box center [485, 300] width 88 height 17
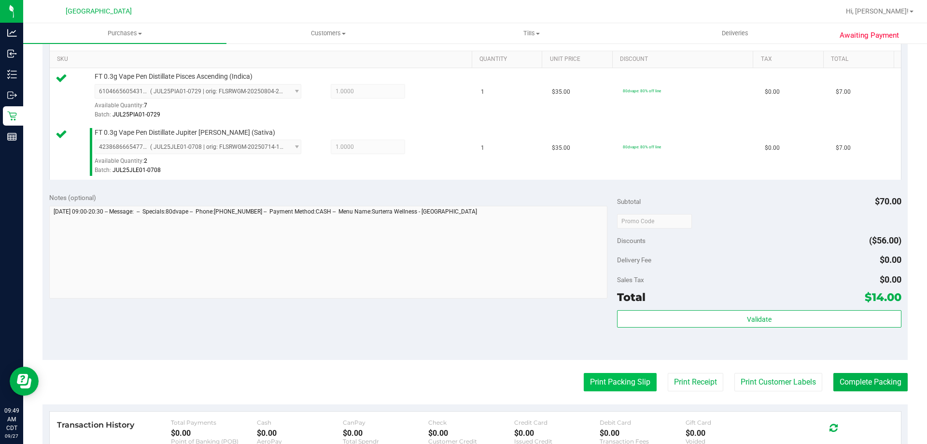
click at [588, 374] on button "Print Packing Slip" at bounding box center [620, 382] width 73 height 18
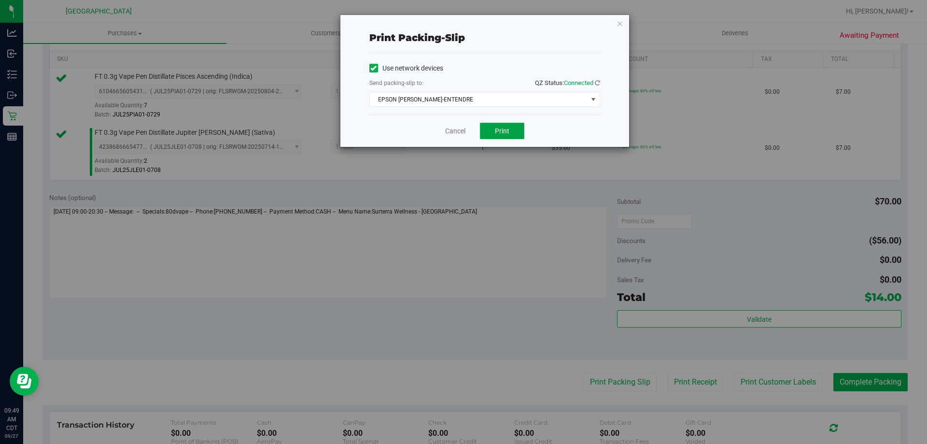
click at [496, 125] on button "Print" at bounding box center [502, 131] width 44 height 16
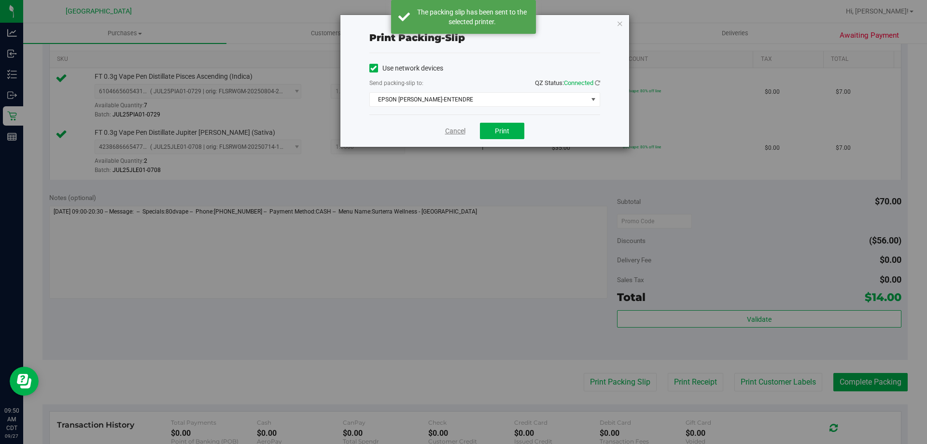
click at [454, 130] on link "Cancel" at bounding box center [455, 131] width 20 height 10
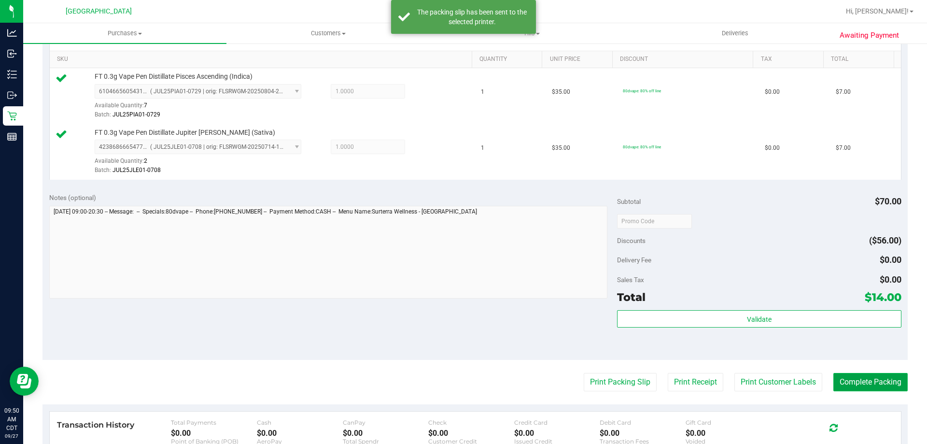
click at [864, 382] on button "Complete Packing" at bounding box center [871, 382] width 74 height 18
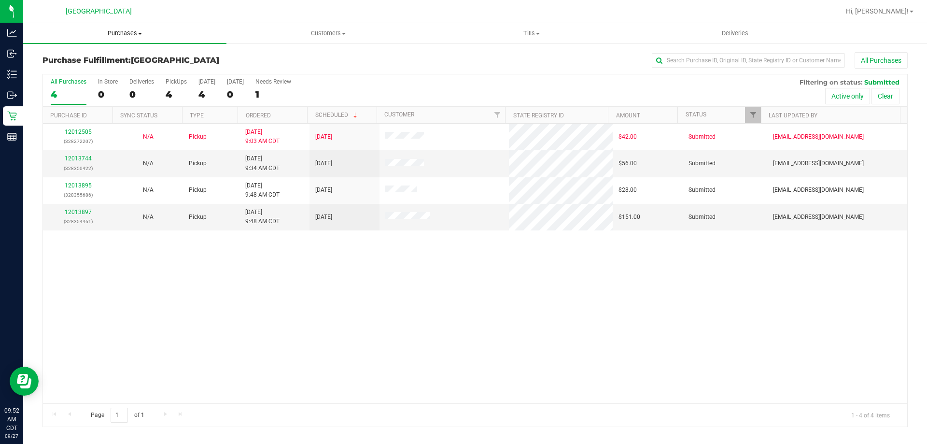
click at [121, 27] on uib-tab-heading "Purchases Summary of purchases Fulfillment All purchases" at bounding box center [124, 33] width 203 height 20
click at [124, 34] on span "Purchases" at bounding box center [124, 33] width 203 height 9
click at [116, 67] on li "Fulfillment" at bounding box center [124, 70] width 203 height 12
click at [83, 157] on link "12013744" at bounding box center [78, 158] width 27 height 7
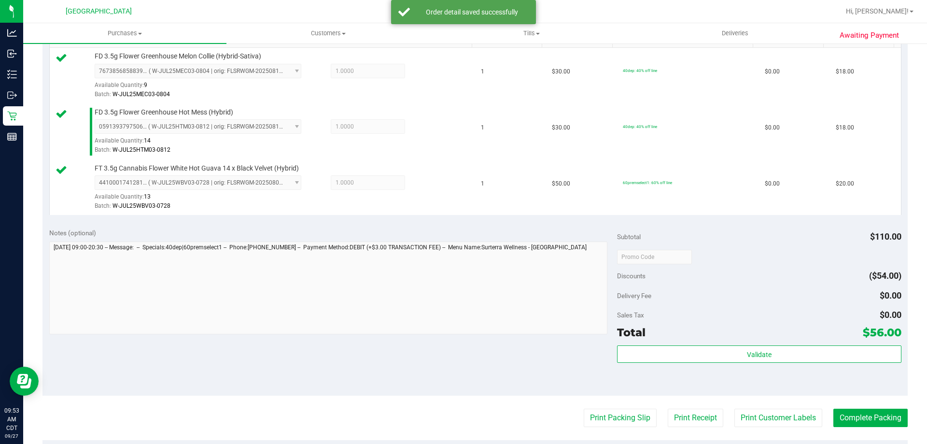
scroll to position [386, 0]
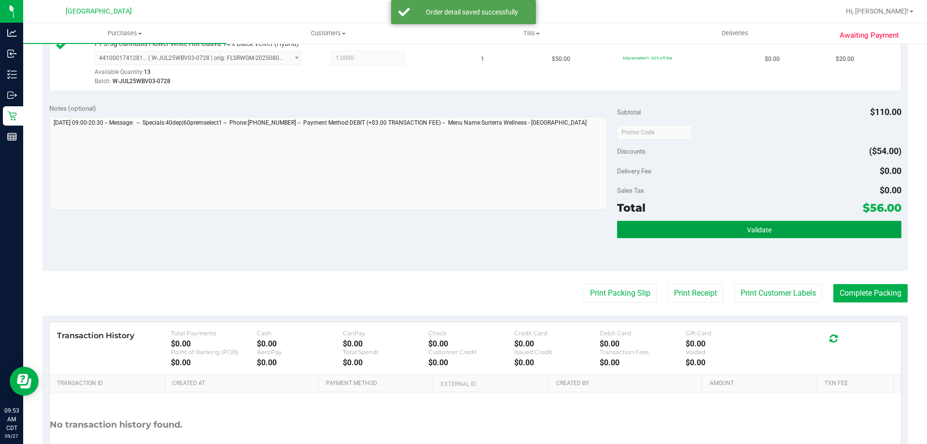
click at [750, 229] on span "Validate" at bounding box center [759, 230] width 25 height 8
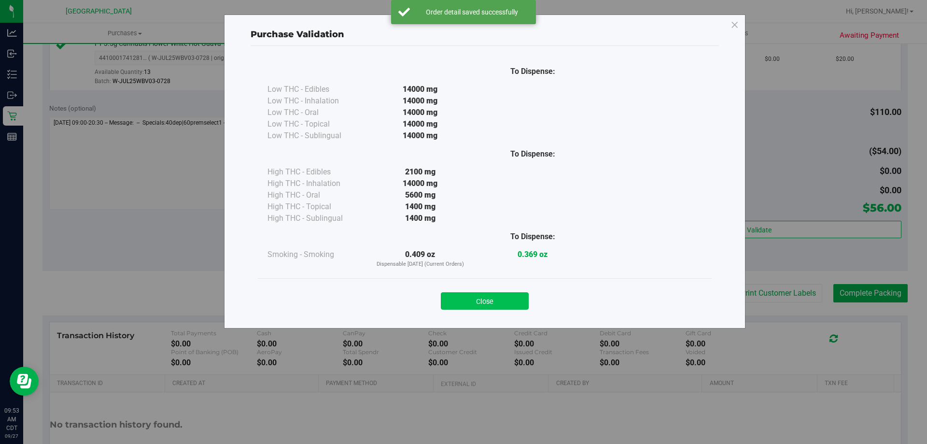
click at [482, 302] on button "Close" at bounding box center [485, 300] width 88 height 17
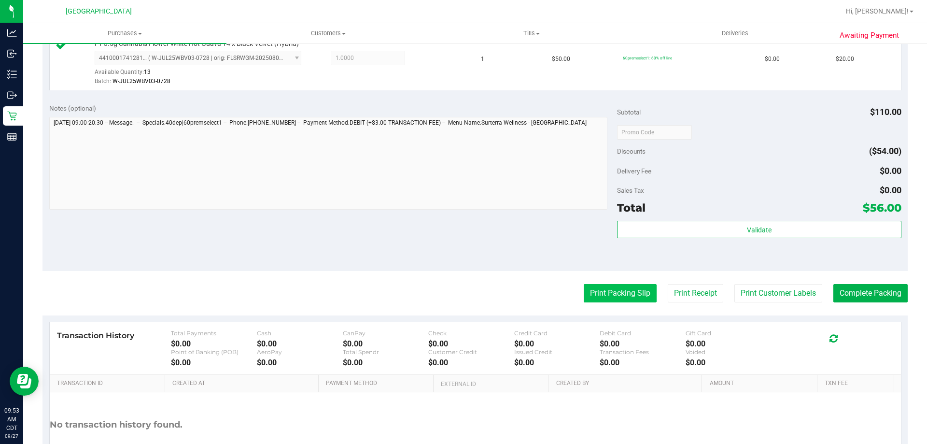
click at [621, 291] on button "Print Packing Slip" at bounding box center [620, 293] width 73 height 18
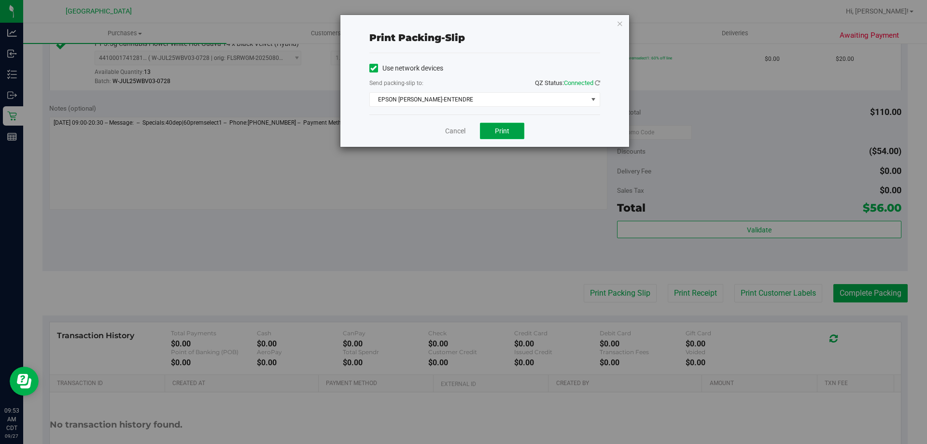
click at [492, 130] on button "Print" at bounding box center [502, 131] width 44 height 16
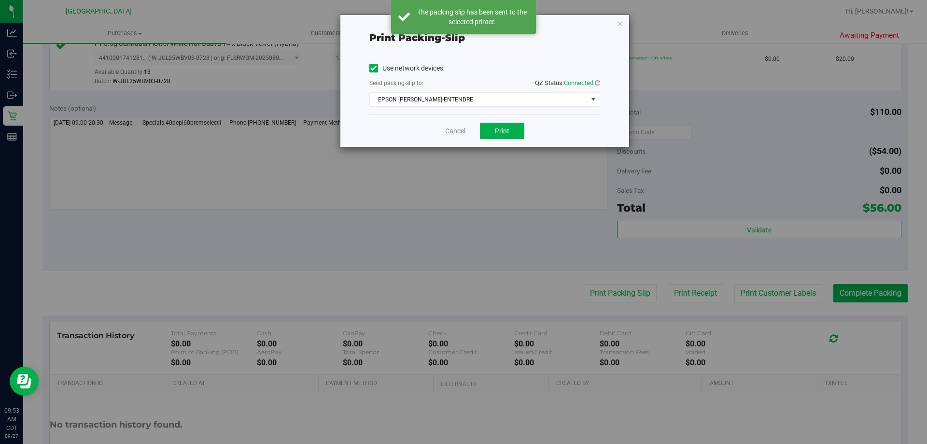
click at [453, 127] on link "Cancel" at bounding box center [455, 131] width 20 height 10
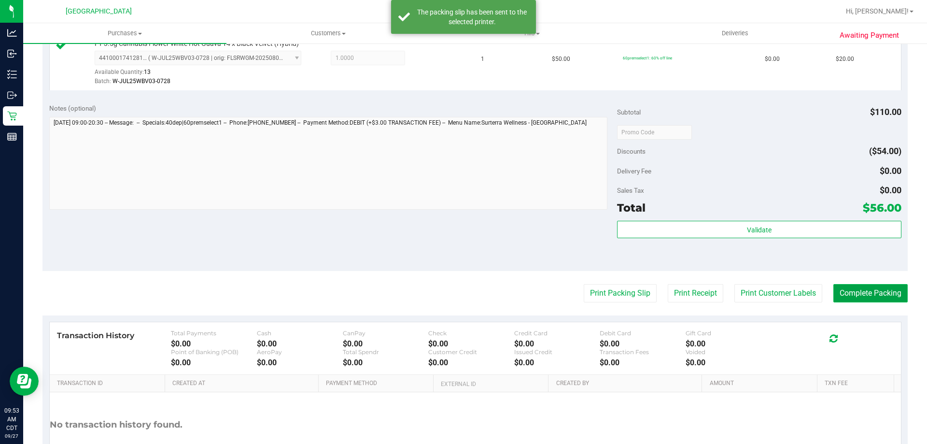
click at [883, 295] on button "Complete Packing" at bounding box center [871, 293] width 74 height 18
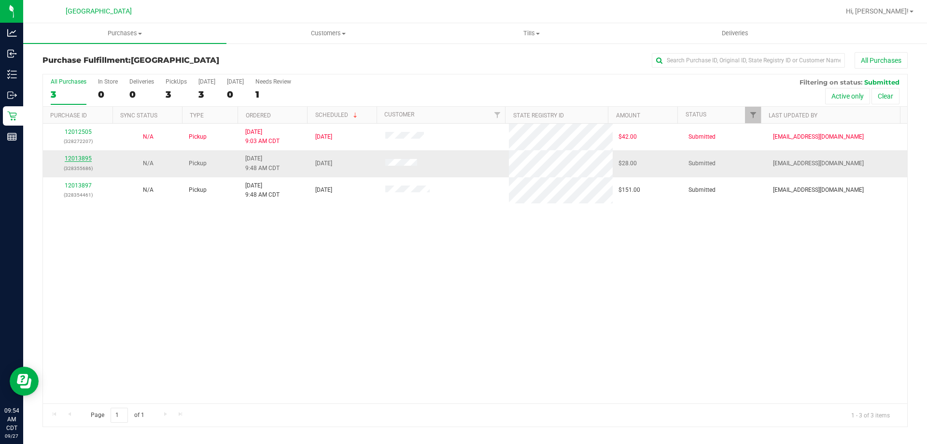
click at [88, 156] on link "12013895" at bounding box center [78, 158] width 27 height 7
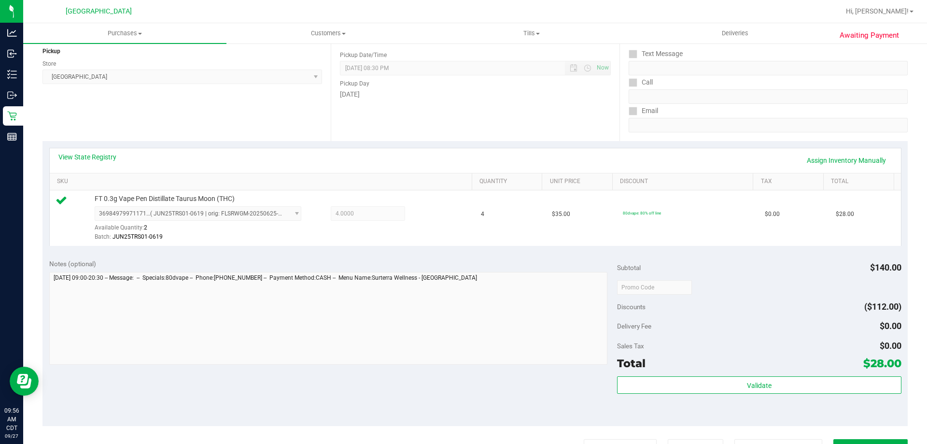
scroll to position [241, 0]
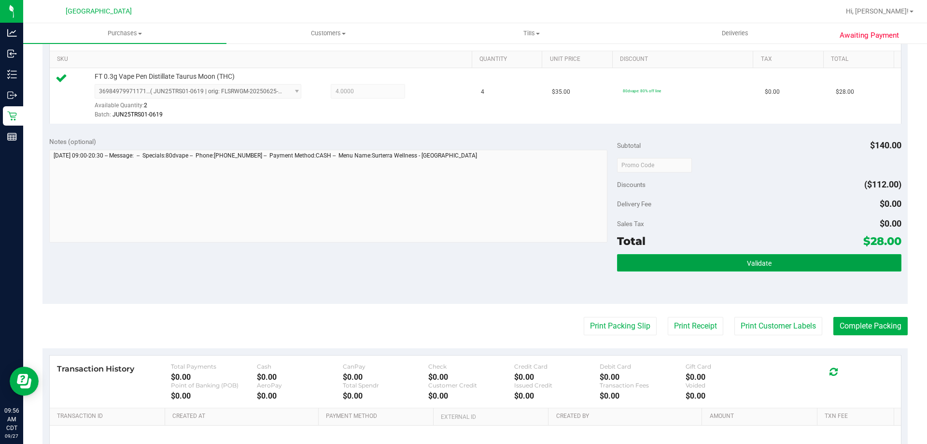
click at [758, 256] on button "Validate" at bounding box center [759, 262] width 284 height 17
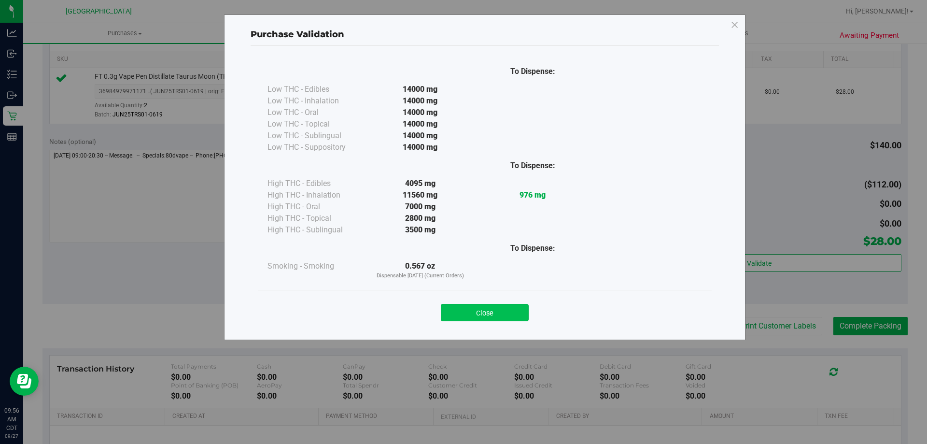
click at [482, 317] on button "Close" at bounding box center [485, 312] width 88 height 17
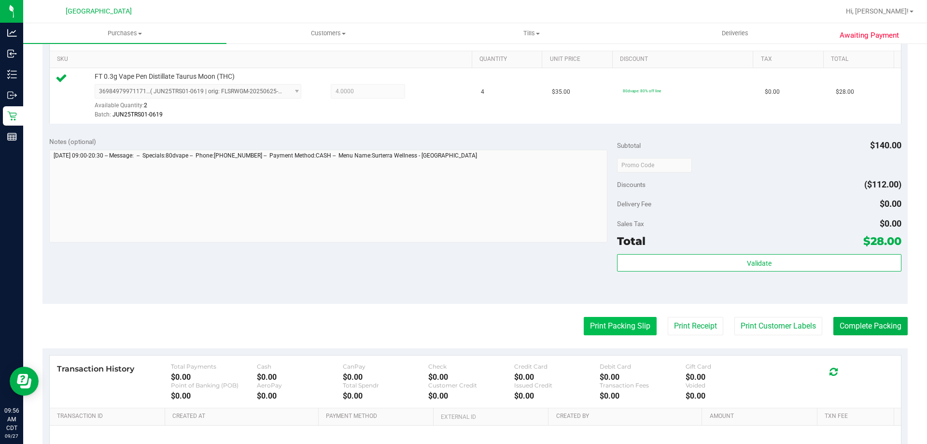
click at [639, 327] on button "Print Packing Slip" at bounding box center [620, 326] width 73 height 18
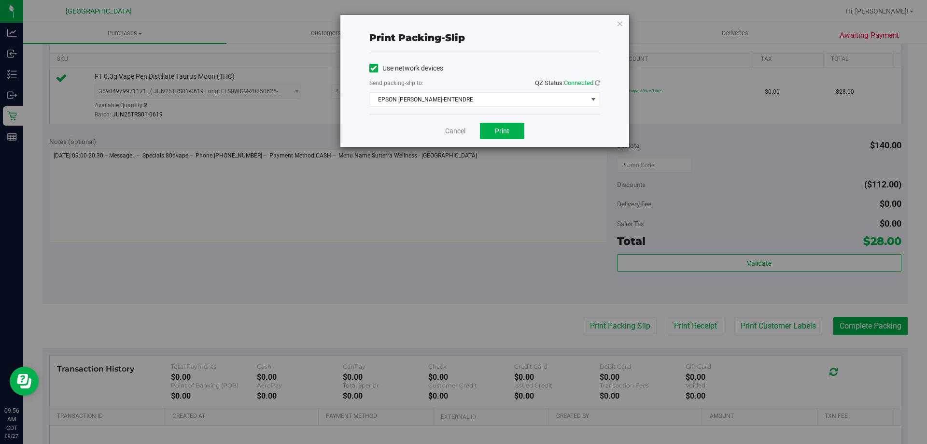
click at [497, 143] on div "Cancel Print" at bounding box center [484, 130] width 231 height 32
click at [499, 136] on button "Print" at bounding box center [502, 131] width 44 height 16
click at [454, 131] on link "Cancel" at bounding box center [455, 131] width 20 height 10
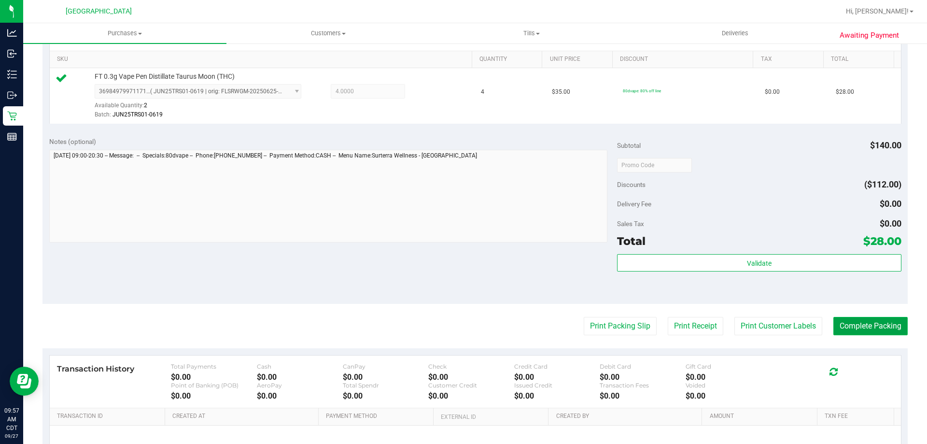
click at [875, 326] on button "Complete Packing" at bounding box center [871, 326] width 74 height 18
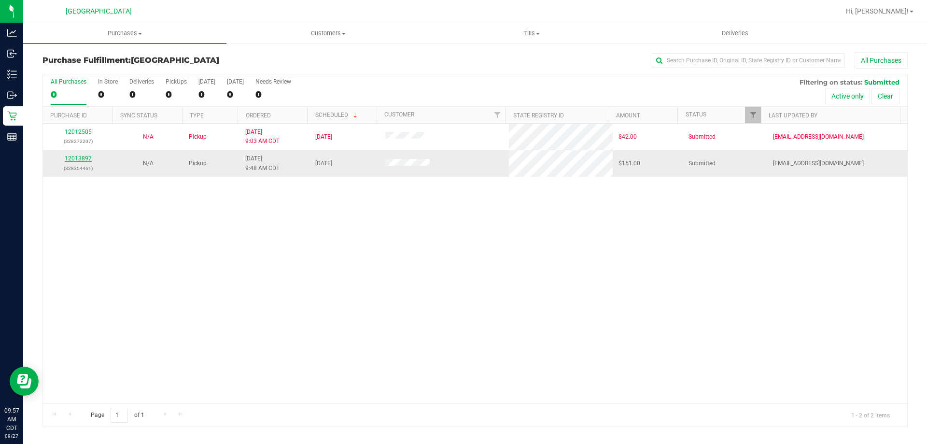
click at [83, 156] on link "12013897" at bounding box center [78, 158] width 27 height 7
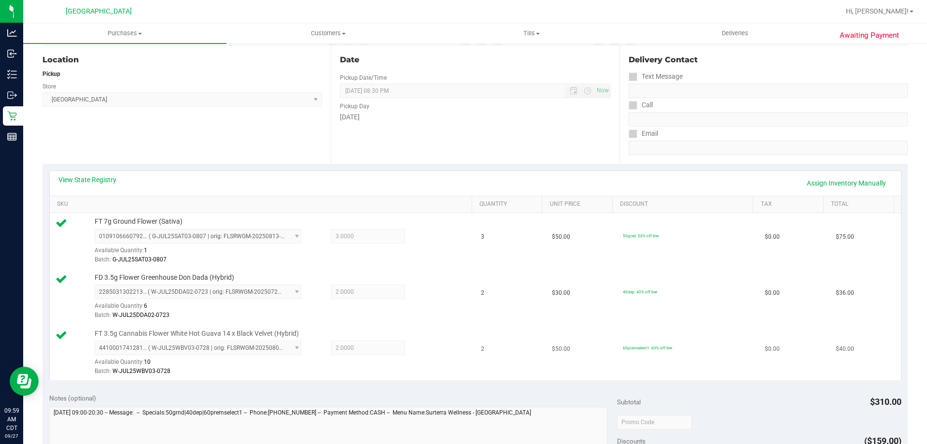
scroll to position [193, 0]
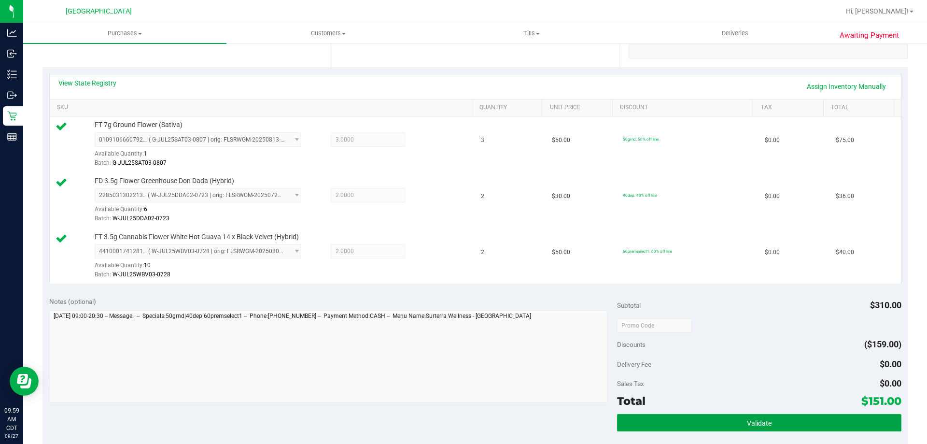
click at [717, 417] on button "Validate" at bounding box center [759, 422] width 284 height 17
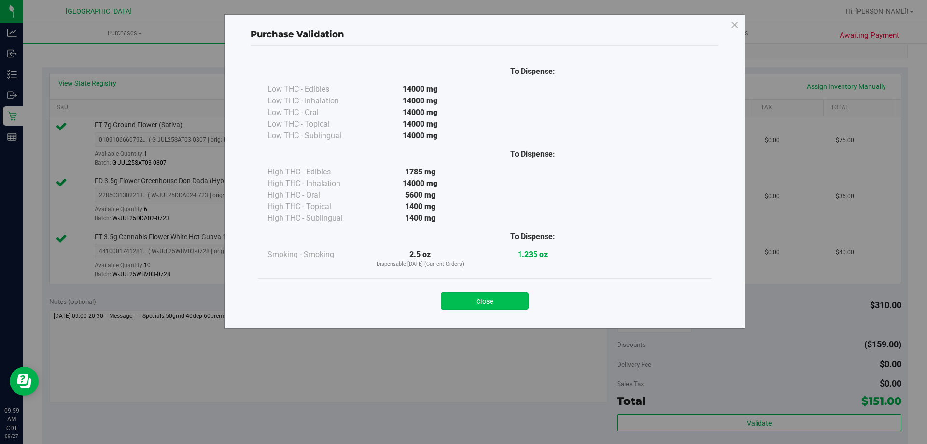
click at [490, 302] on button "Close" at bounding box center [485, 300] width 88 height 17
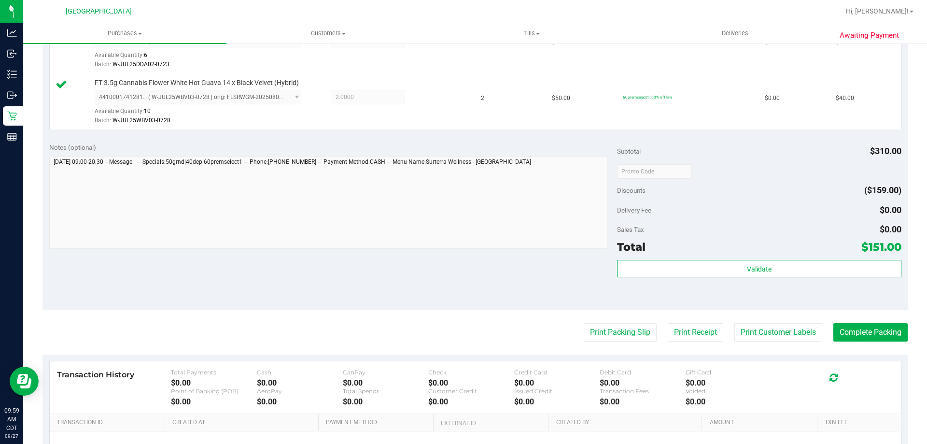
scroll to position [386, 0]
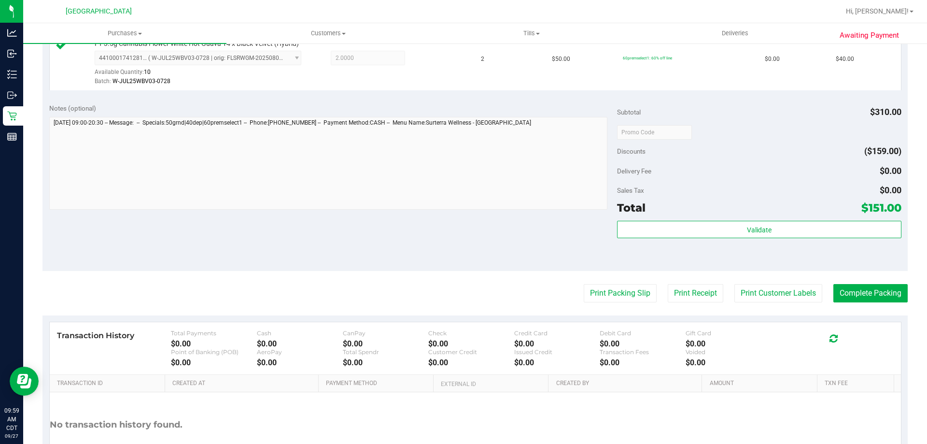
click at [637, 276] on purchase-details "Back Edit Purchase Cancel Purchase View Profile # 12013897 BioTrack ID: - Submi…" at bounding box center [474, 81] width 865 height 830
click at [631, 299] on button "Print Packing Slip" at bounding box center [620, 293] width 73 height 18
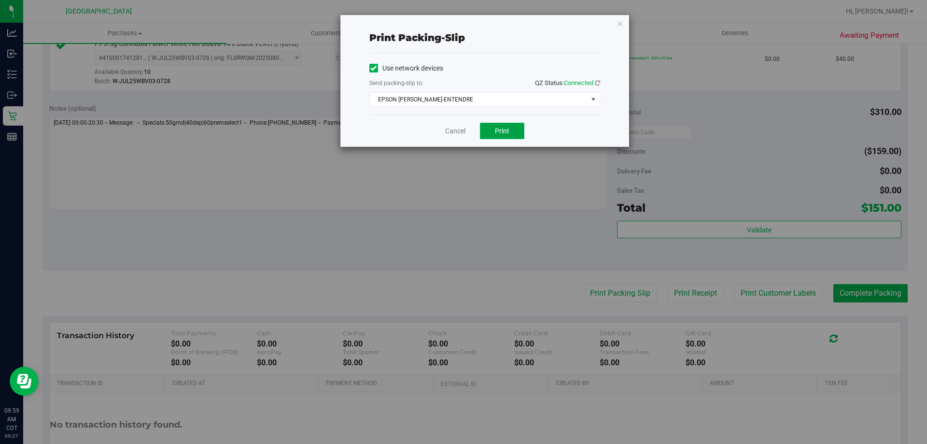
click at [513, 123] on button "Print" at bounding box center [502, 131] width 44 height 16
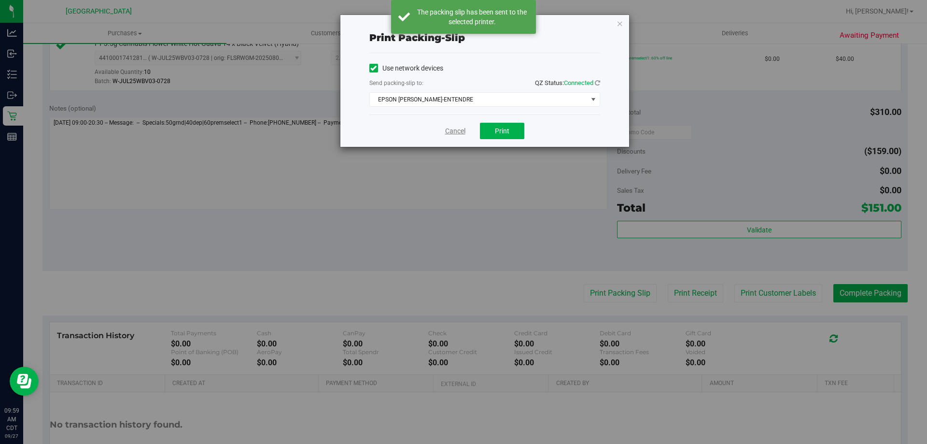
click at [452, 133] on link "Cancel" at bounding box center [455, 131] width 20 height 10
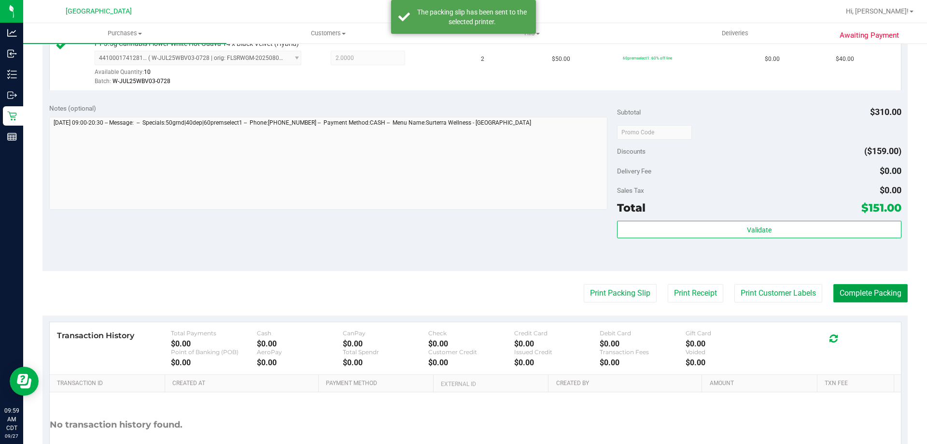
click at [888, 301] on button "Complete Packing" at bounding box center [871, 293] width 74 height 18
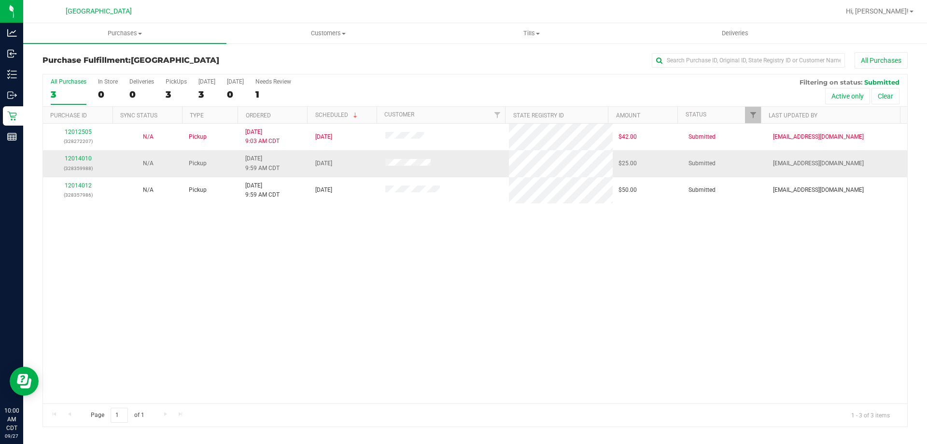
click at [71, 162] on div "12014010 (328359988)" at bounding box center [78, 163] width 58 height 18
click at [74, 158] on link "12014010" at bounding box center [78, 158] width 27 height 7
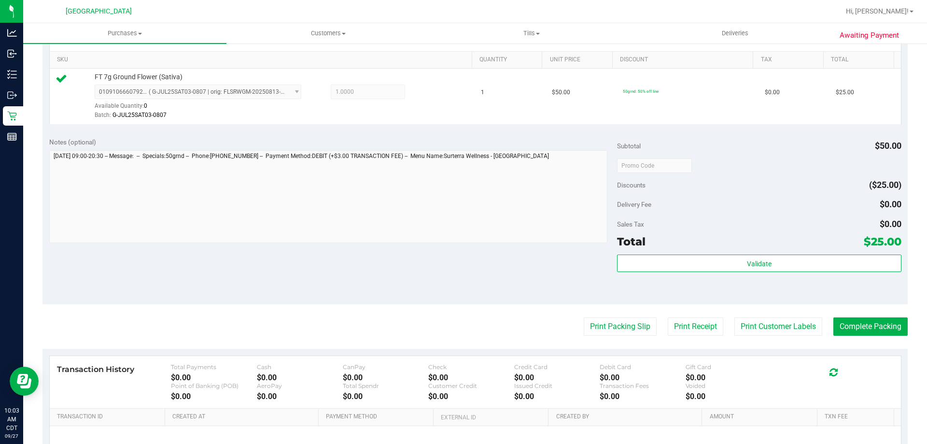
scroll to position [241, 0]
click at [692, 252] on div "Subtotal $50.00 Discounts ($25.00) Delivery Fee $0.00 Sales Tax $0.00 Total $25…" at bounding box center [759, 217] width 284 height 161
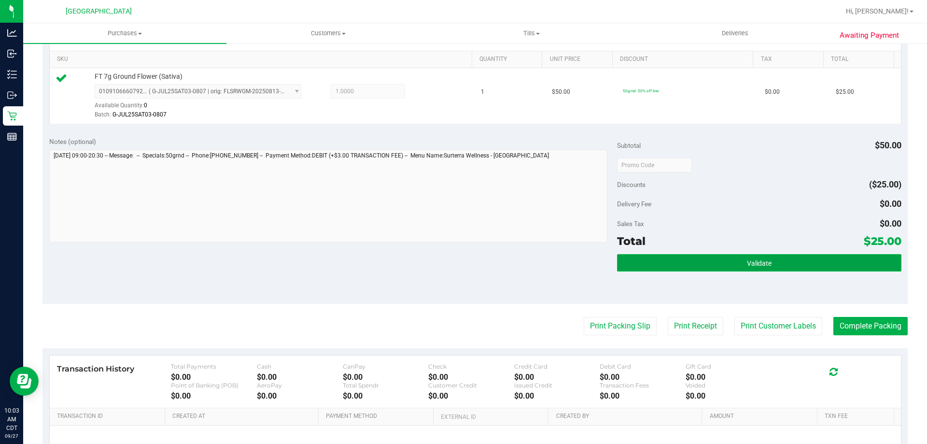
click at [686, 260] on button "Validate" at bounding box center [759, 262] width 284 height 17
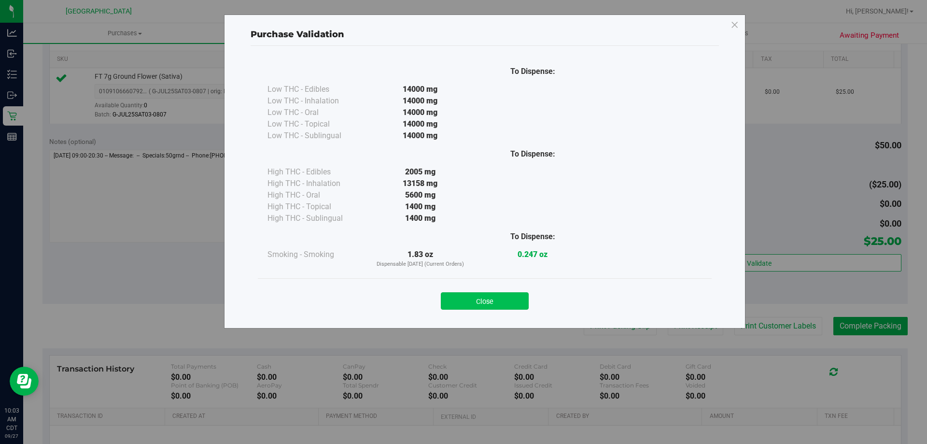
click at [501, 305] on button "Close" at bounding box center [485, 300] width 88 height 17
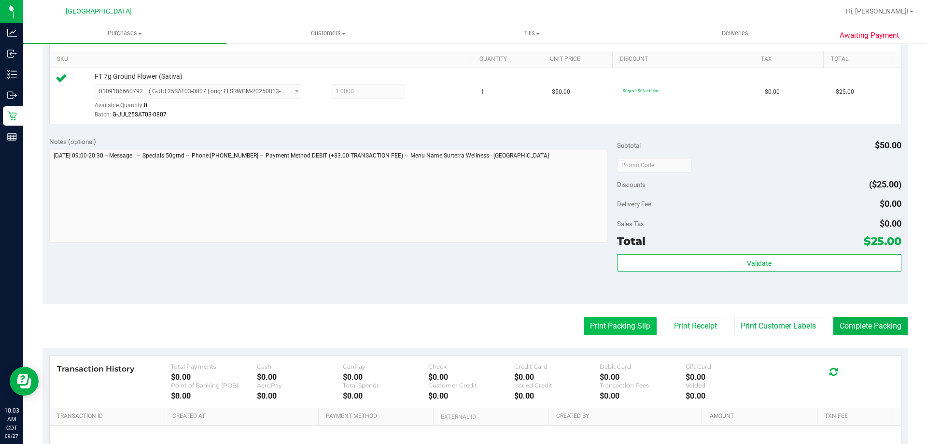
click at [590, 326] on button "Print Packing Slip" at bounding box center [620, 326] width 73 height 18
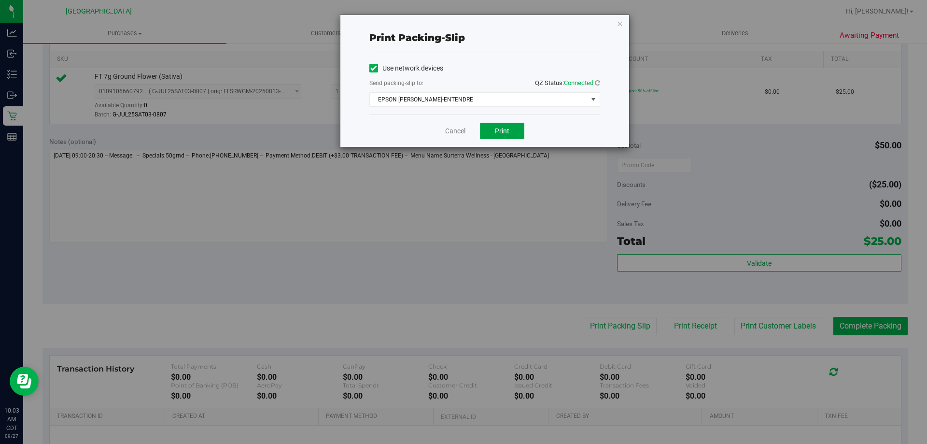
click at [502, 132] on span "Print" at bounding box center [502, 131] width 14 height 8
click at [454, 129] on link "Cancel" at bounding box center [455, 131] width 20 height 10
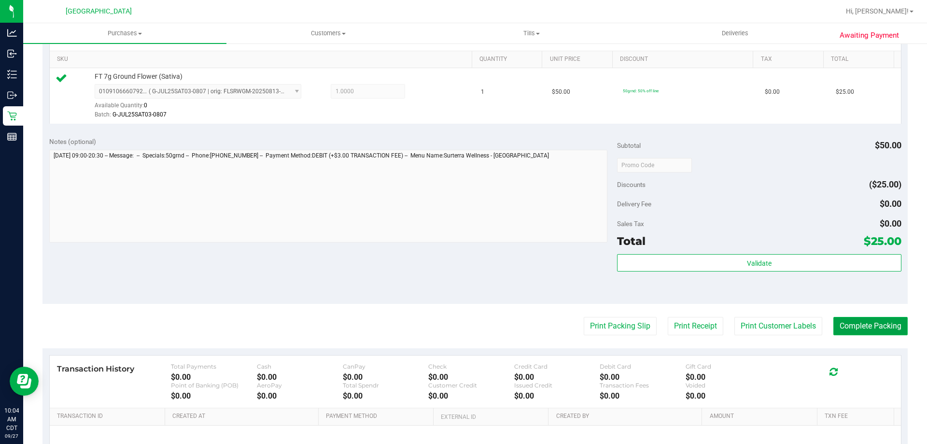
click at [875, 324] on button "Complete Packing" at bounding box center [871, 326] width 74 height 18
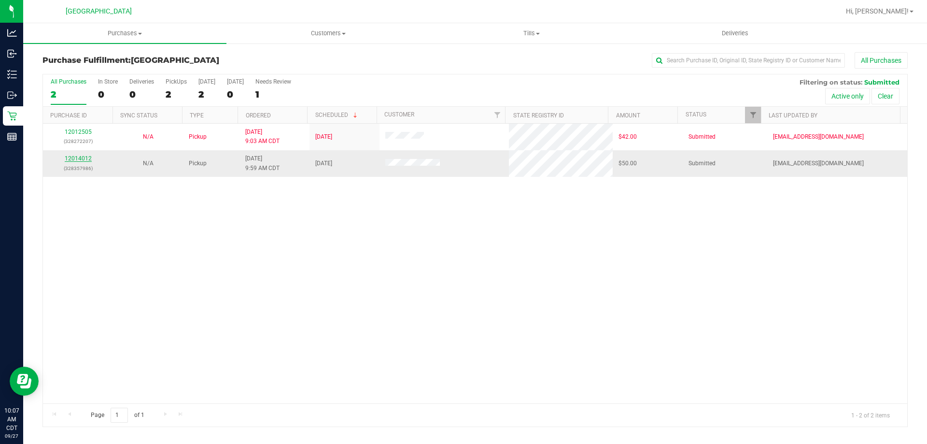
click at [82, 155] on link "12014012" at bounding box center [78, 158] width 27 height 7
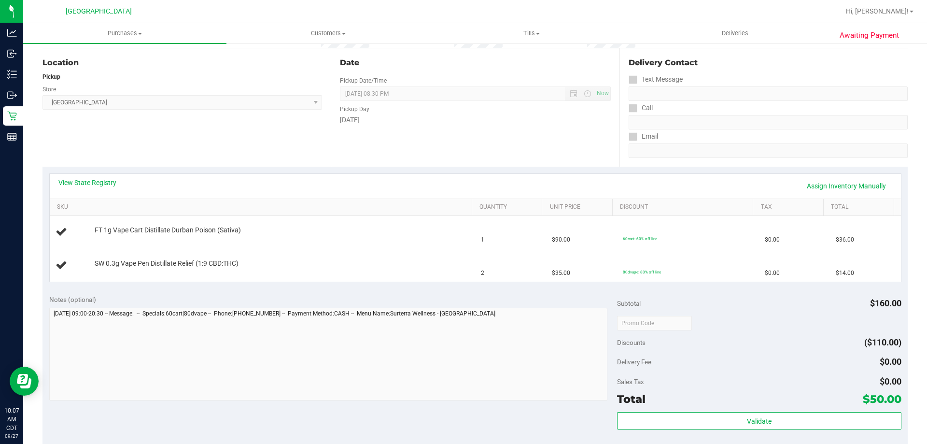
scroll to position [97, 0]
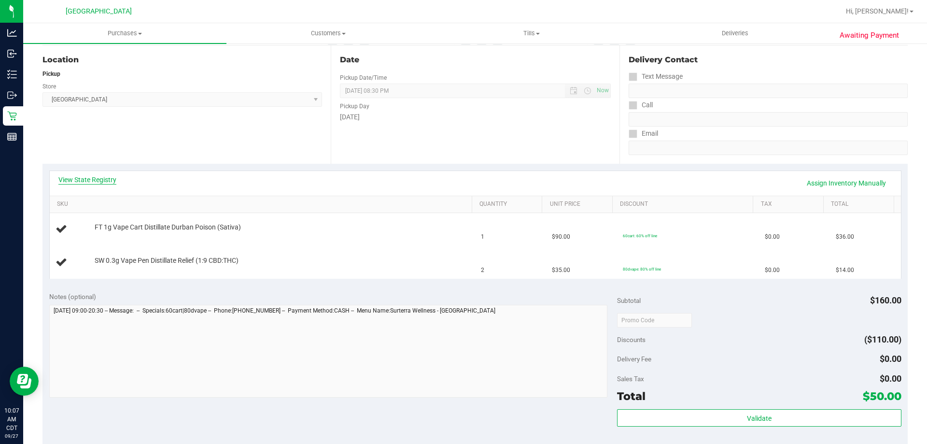
click at [90, 180] on link "View State Registry" at bounding box center [87, 180] width 58 height 10
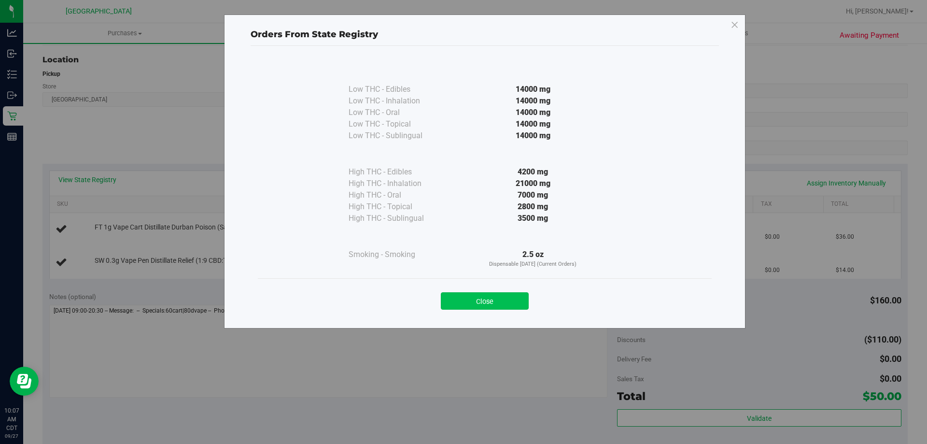
click at [500, 307] on button "Close" at bounding box center [485, 300] width 88 height 17
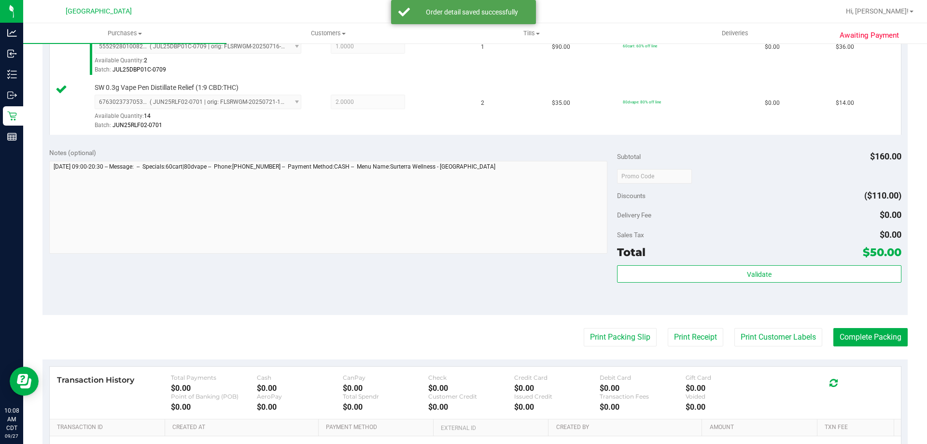
scroll to position [290, 0]
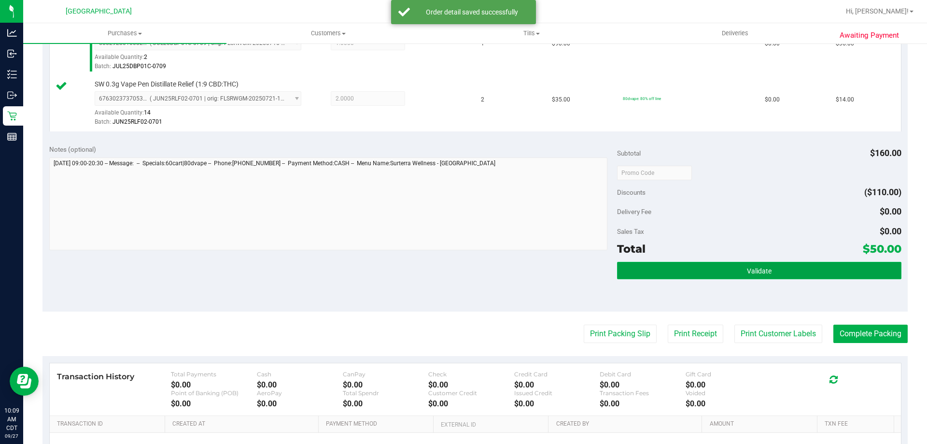
click at [663, 263] on button "Validate" at bounding box center [759, 270] width 284 height 17
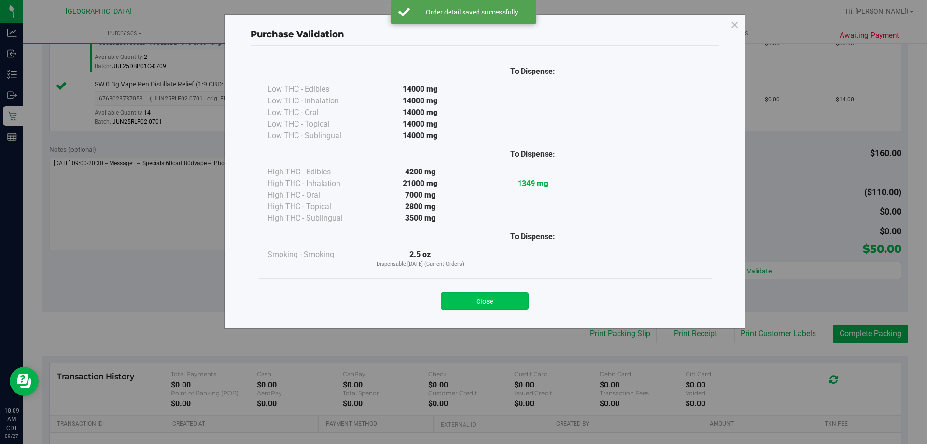
click at [489, 298] on button "Close" at bounding box center [485, 300] width 88 height 17
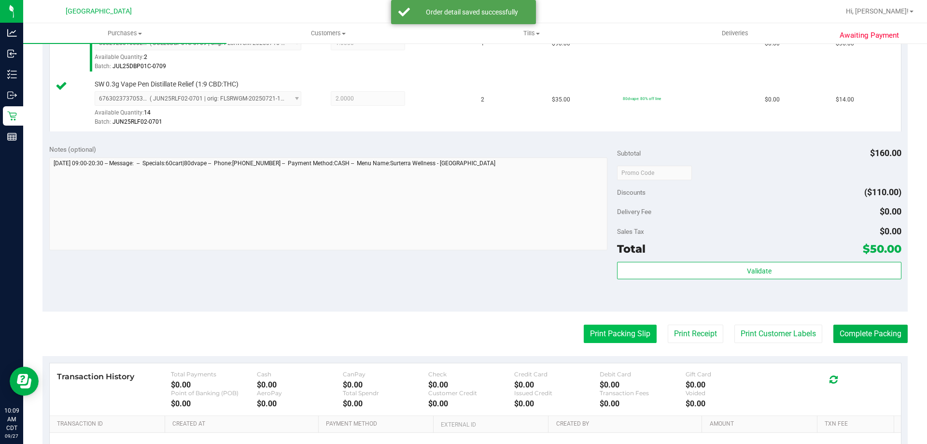
click at [623, 333] on button "Print Packing Slip" at bounding box center [620, 334] width 73 height 18
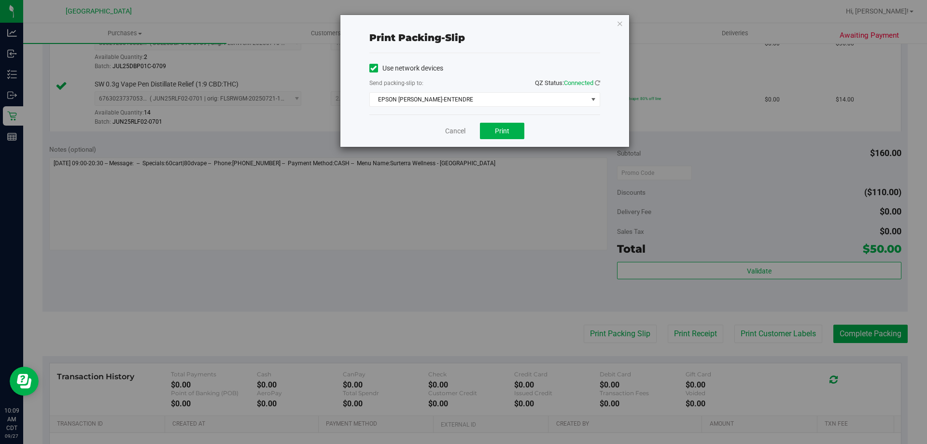
click at [496, 121] on div "Cancel Print" at bounding box center [484, 130] width 231 height 32
click at [499, 126] on button "Print" at bounding box center [502, 131] width 44 height 16
click at [446, 135] on link "Cancel" at bounding box center [455, 131] width 20 height 10
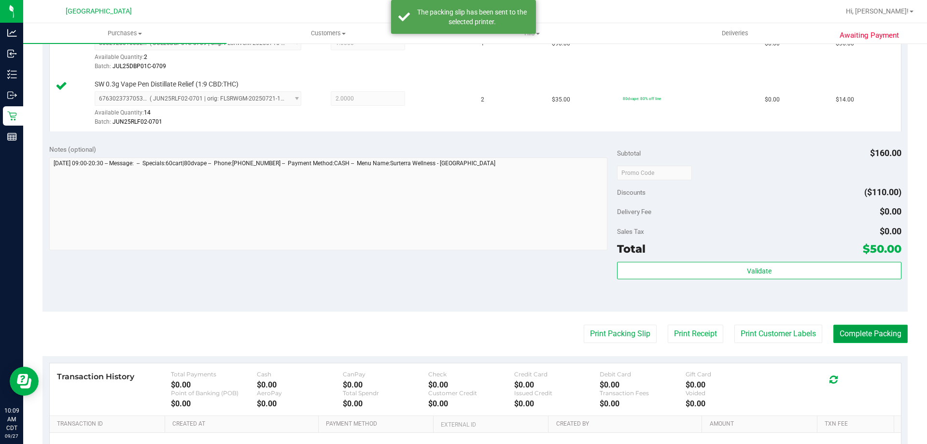
click at [879, 334] on button "Complete Packing" at bounding box center [871, 334] width 74 height 18
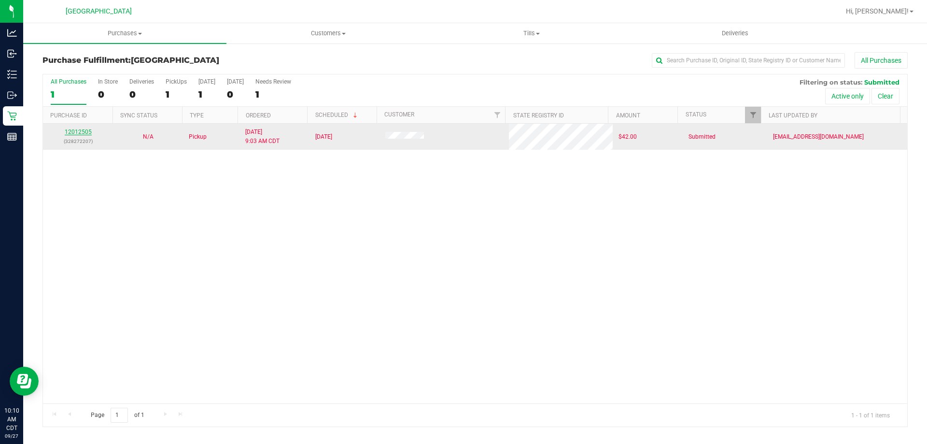
click at [74, 131] on link "12012505" at bounding box center [78, 131] width 27 height 7
click at [70, 134] on link "12012505" at bounding box center [78, 131] width 27 height 7
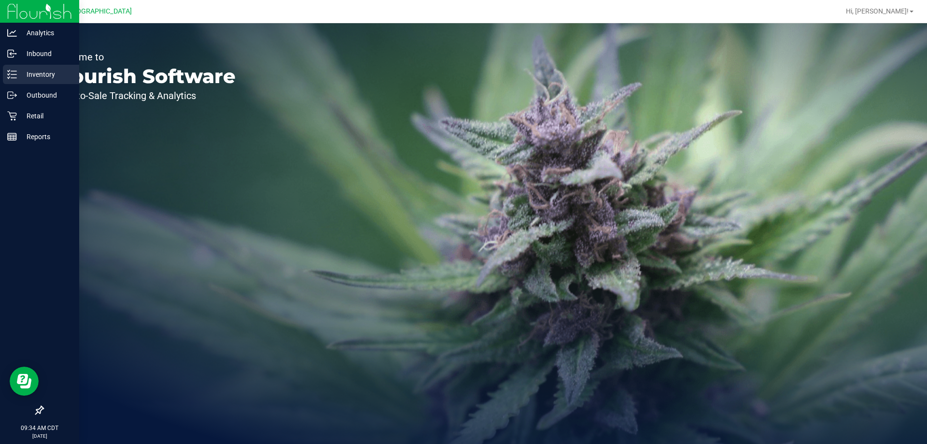
click at [32, 73] on p "Inventory" at bounding box center [46, 75] width 58 height 12
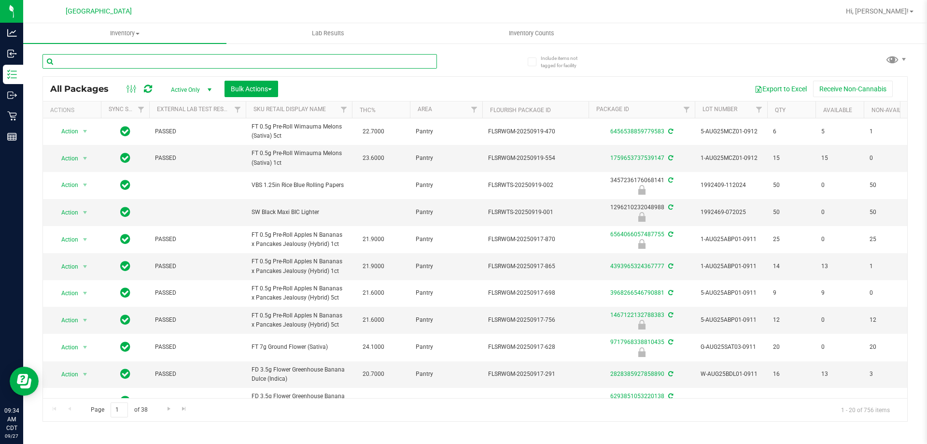
click at [203, 61] on input "text" at bounding box center [239, 61] width 395 height 14
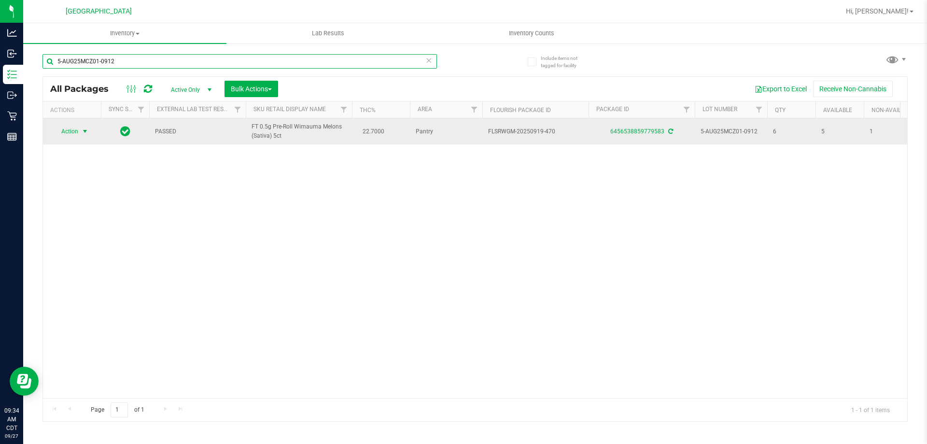
type input "5-AUG25MCZ01-0912"
click at [74, 134] on span "Action" at bounding box center [66, 132] width 26 height 14
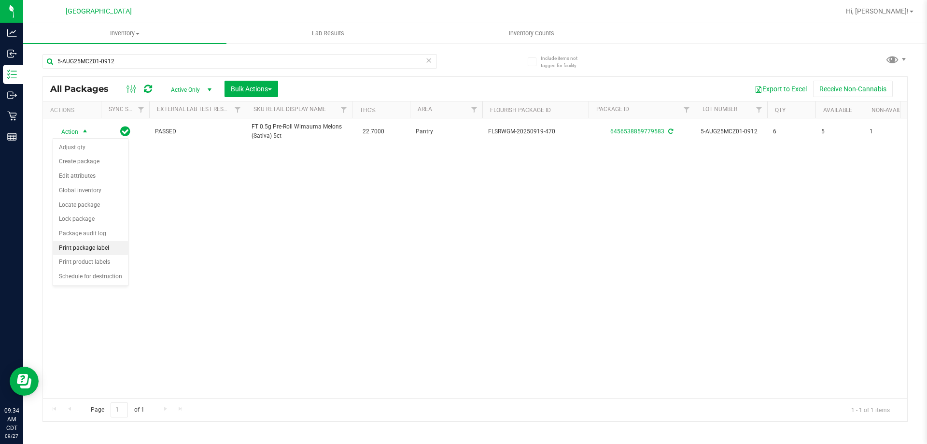
click at [112, 249] on li "Print package label" at bounding box center [90, 248] width 75 height 14
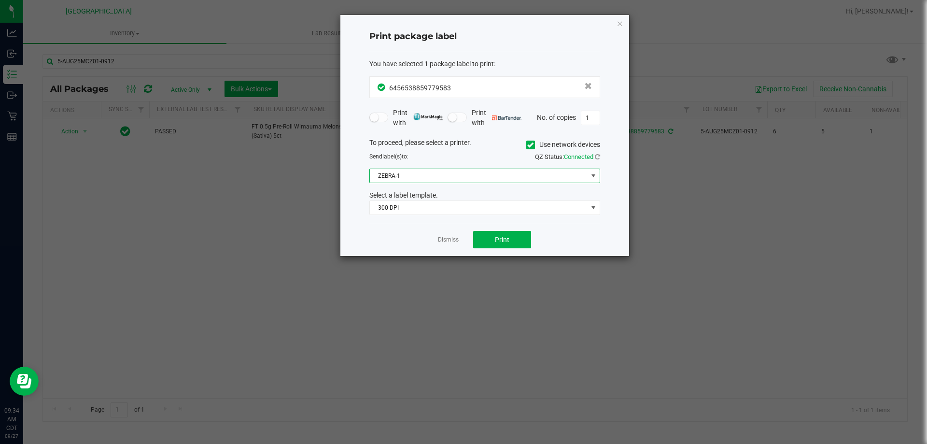
click at [490, 172] on span "ZEBRA-1" at bounding box center [479, 176] width 218 height 14
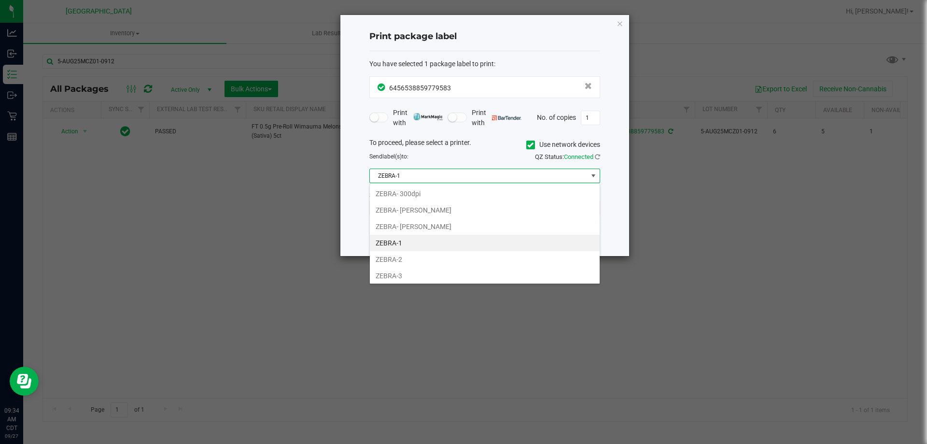
scroll to position [14, 231]
click at [427, 243] on li "ZEBRA-1" at bounding box center [485, 243] width 230 height 16
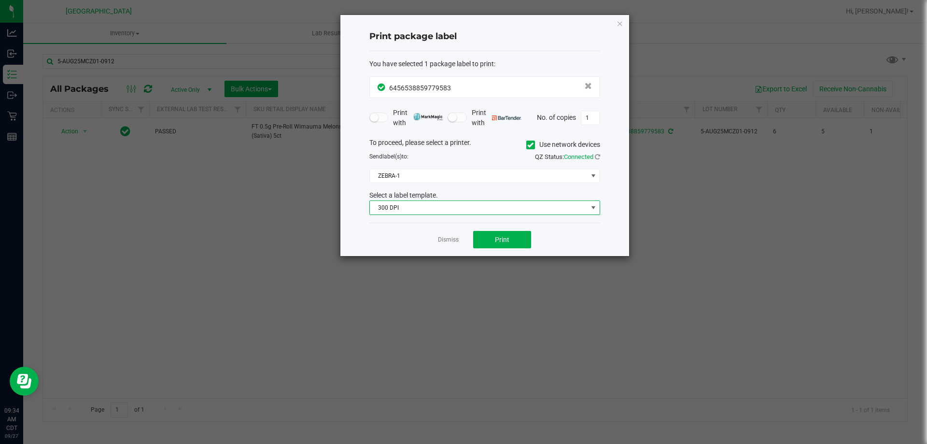
click at [435, 213] on span "300 DPI" at bounding box center [479, 208] width 218 height 14
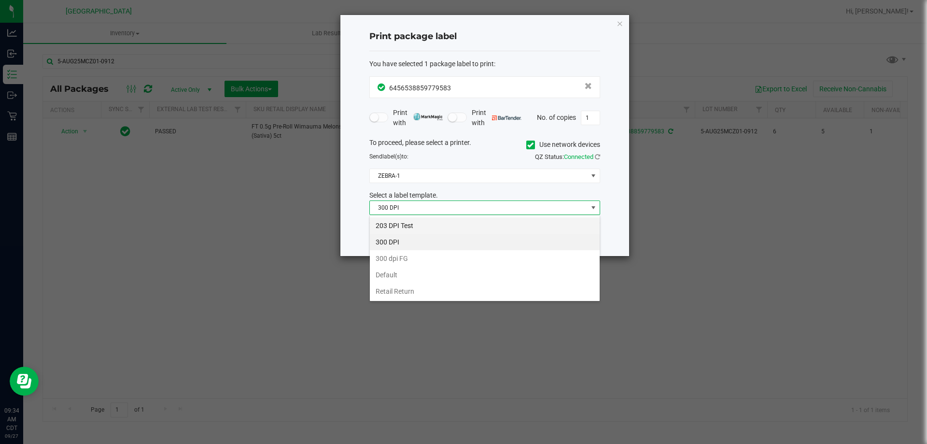
click at [430, 227] on li "203 DPI Test" at bounding box center [485, 225] width 230 height 16
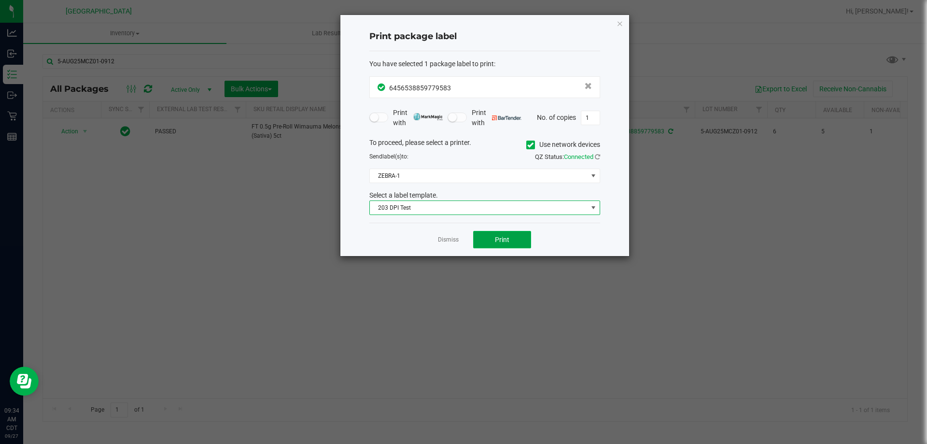
click at [483, 240] on button "Print" at bounding box center [502, 239] width 58 height 17
click at [454, 241] on link "Dismiss" at bounding box center [448, 240] width 21 height 8
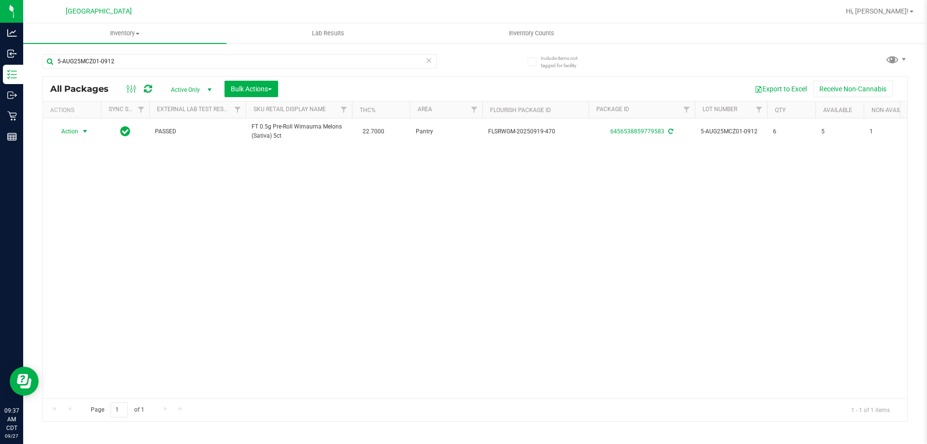
click at [431, 61] on icon at bounding box center [428, 60] width 7 height 12
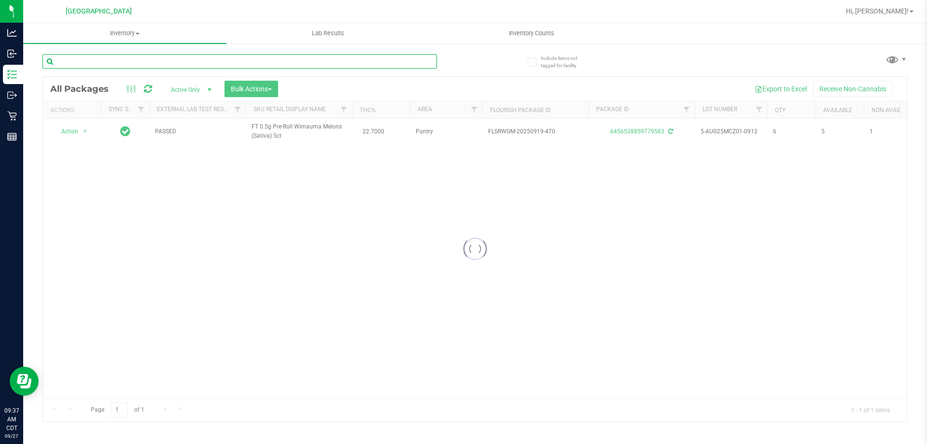
click at [404, 63] on input "text" at bounding box center [239, 61] width 395 height 14
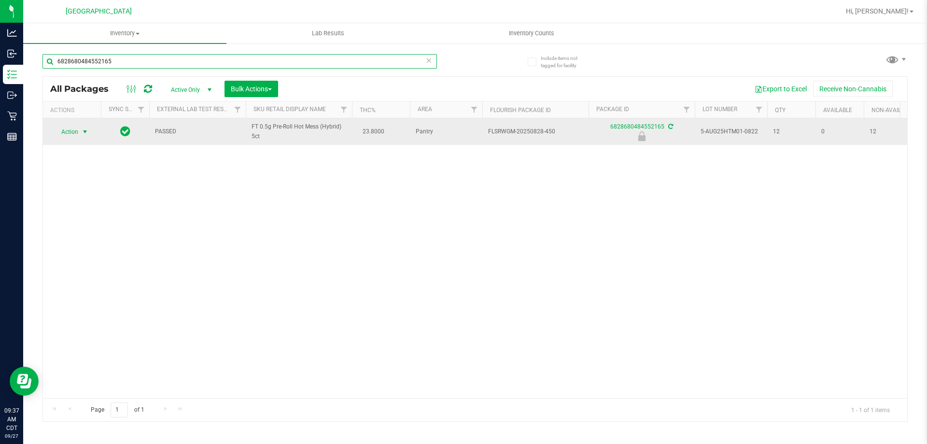
type input "6828680484552165"
click at [74, 135] on span "Action" at bounding box center [66, 132] width 26 height 14
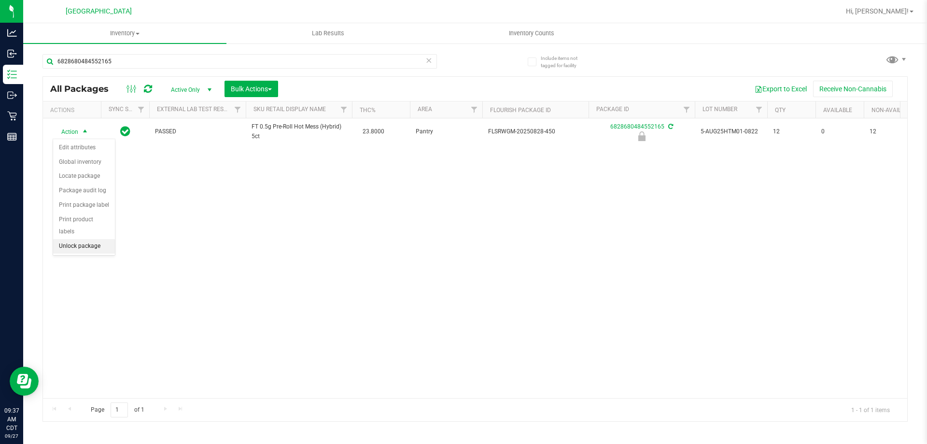
click at [90, 239] on li "Unlock package" at bounding box center [84, 246] width 62 height 14
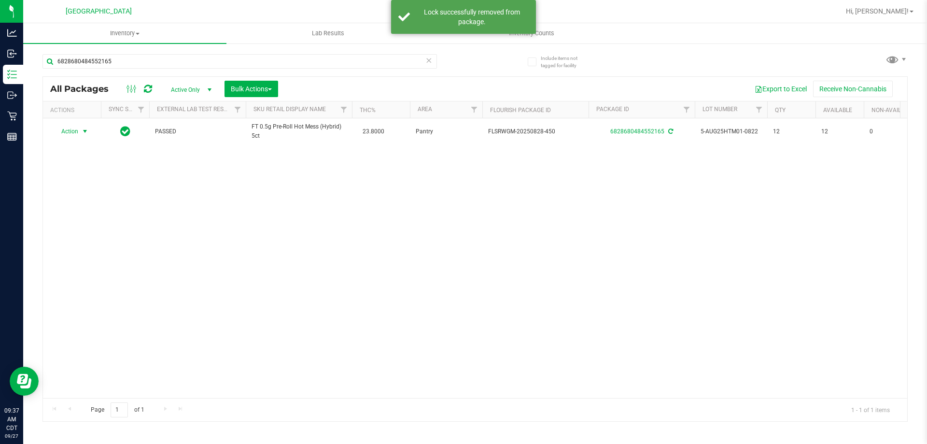
click at [74, 130] on span "Action" at bounding box center [66, 132] width 26 height 14
click at [95, 246] on li "Print package label" at bounding box center [90, 248] width 75 height 14
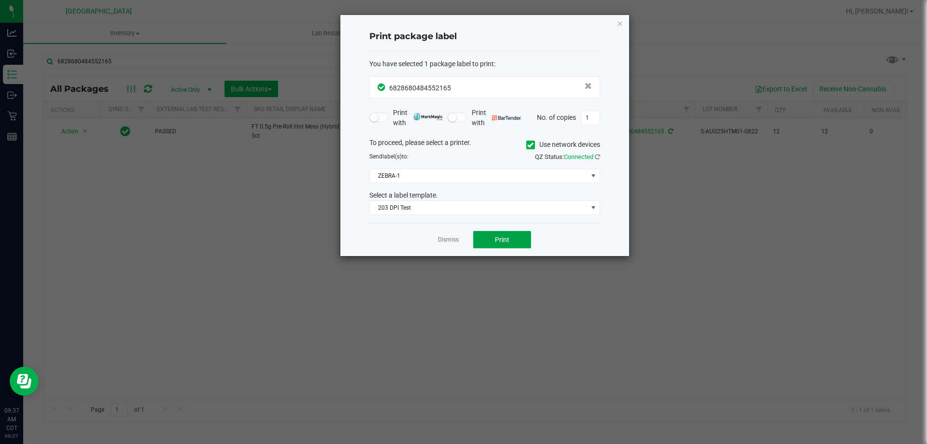
click at [506, 244] on button "Print" at bounding box center [502, 239] width 58 height 17
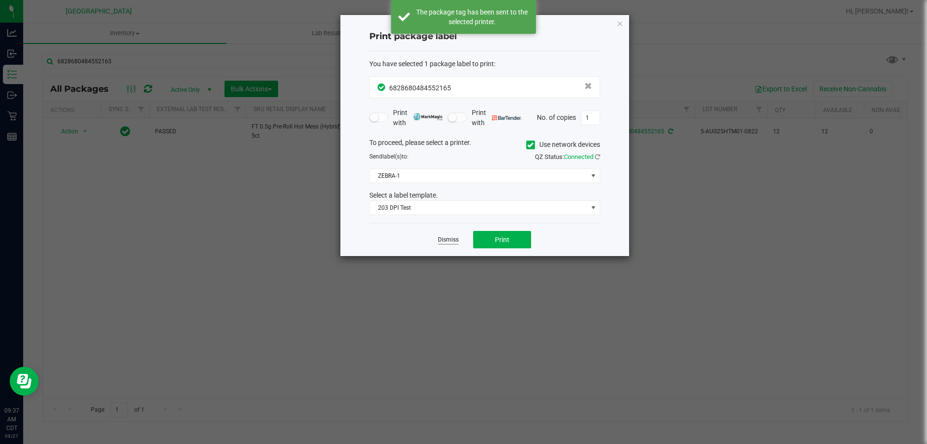
click at [453, 240] on link "Dismiss" at bounding box center [448, 240] width 21 height 8
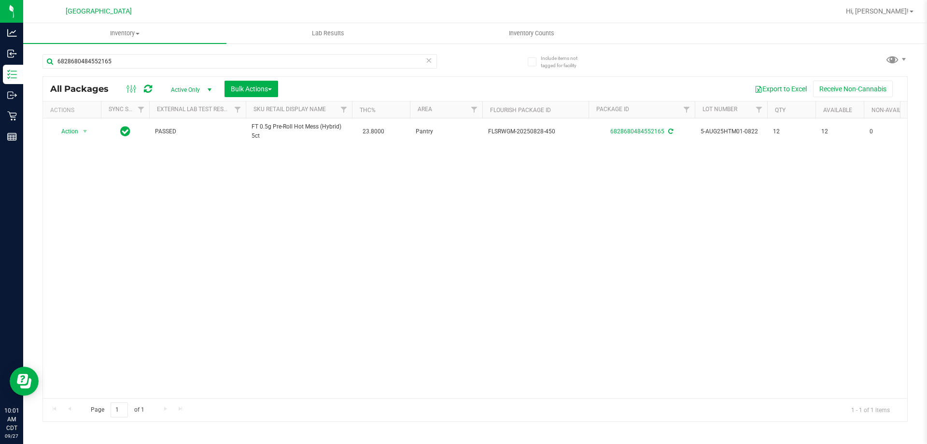
click at [429, 58] on icon at bounding box center [428, 60] width 7 height 12
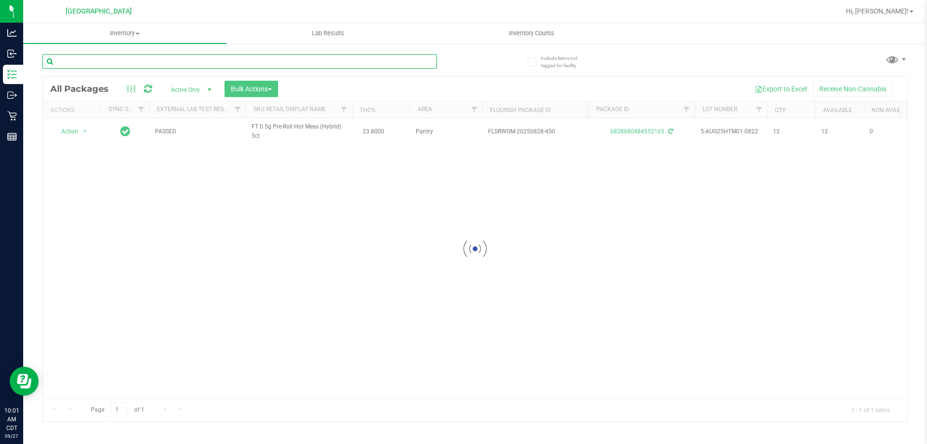
click at [409, 62] on input "text" at bounding box center [239, 61] width 395 height 14
type input "9717968338810435"
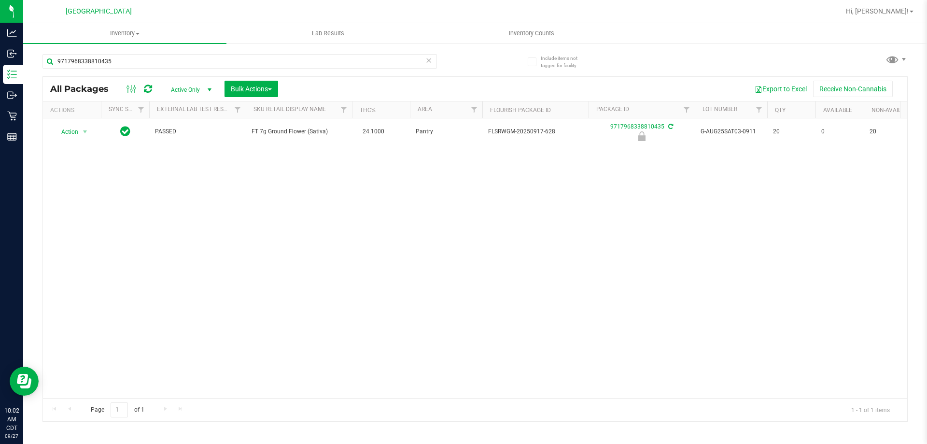
click at [86, 117] on th "Actions" at bounding box center [72, 109] width 58 height 17
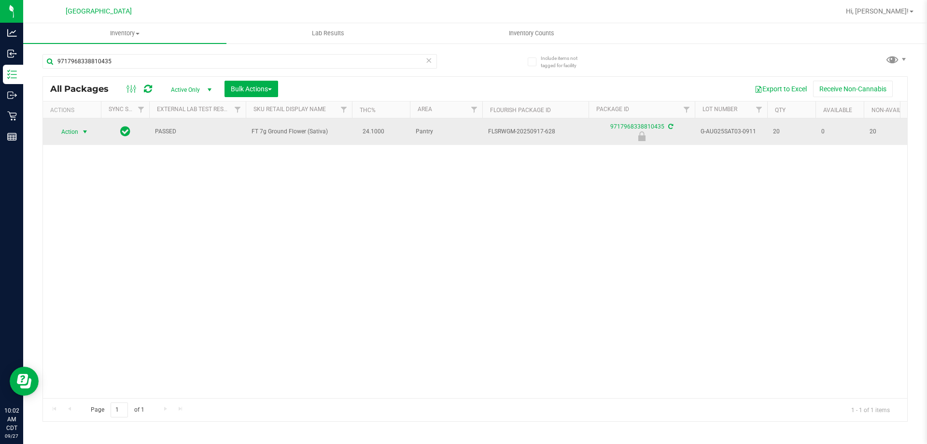
click at [80, 126] on span "select" at bounding box center [85, 132] width 12 height 14
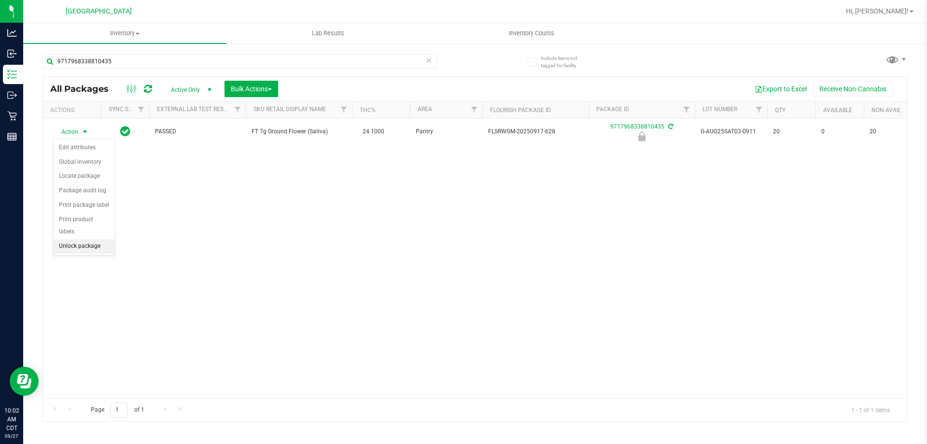
click at [83, 239] on li "Unlock package" at bounding box center [84, 246] width 62 height 14
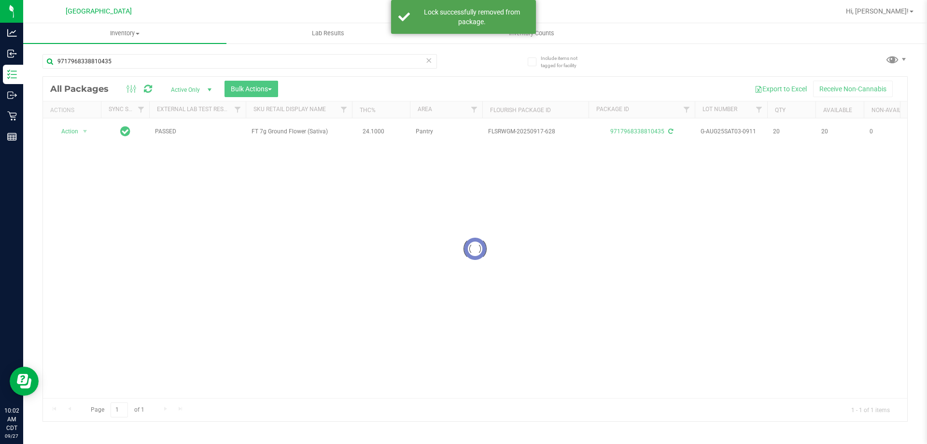
click at [72, 133] on div at bounding box center [475, 249] width 864 height 344
click at [72, 133] on span "Action" at bounding box center [66, 132] width 26 height 14
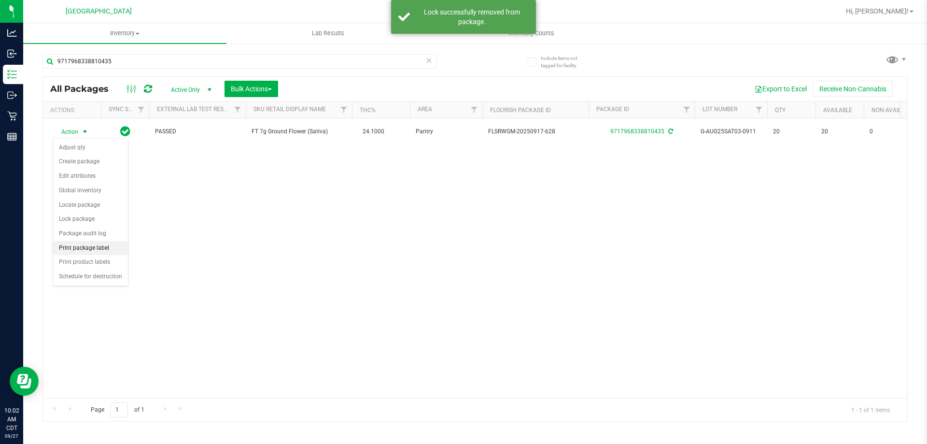
click at [97, 253] on li "Print package label" at bounding box center [90, 248] width 75 height 14
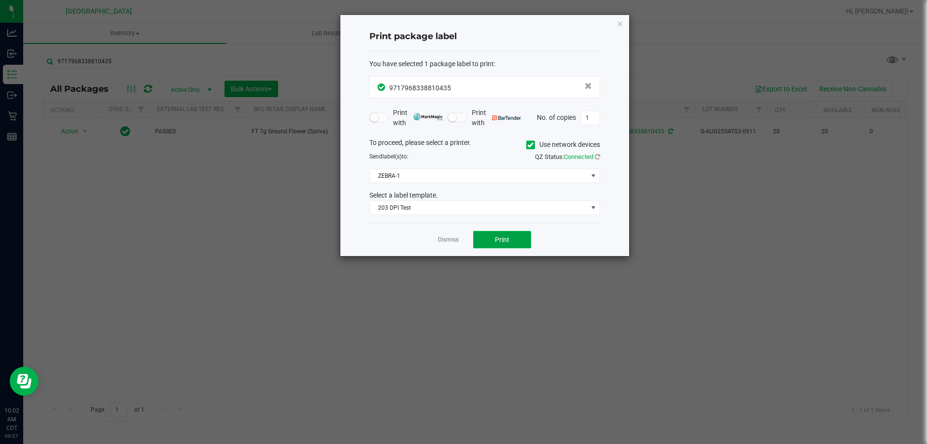
click at [490, 241] on button "Print" at bounding box center [502, 239] width 58 height 17
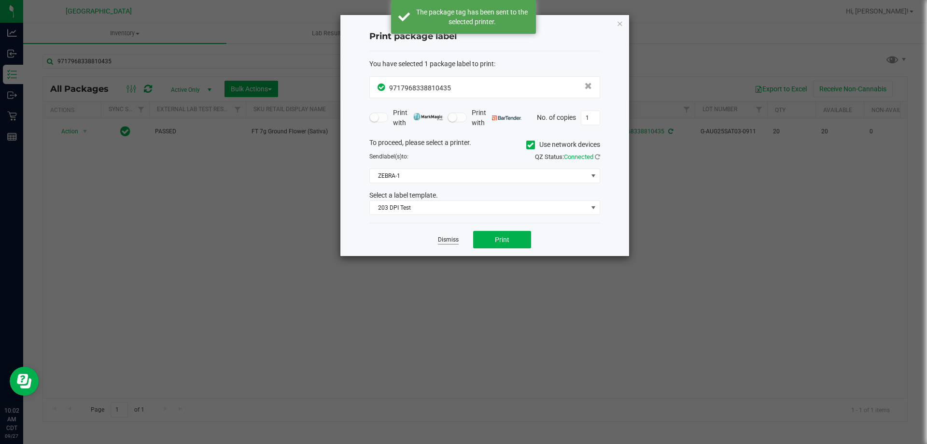
click at [450, 241] on link "Dismiss" at bounding box center [448, 240] width 21 height 8
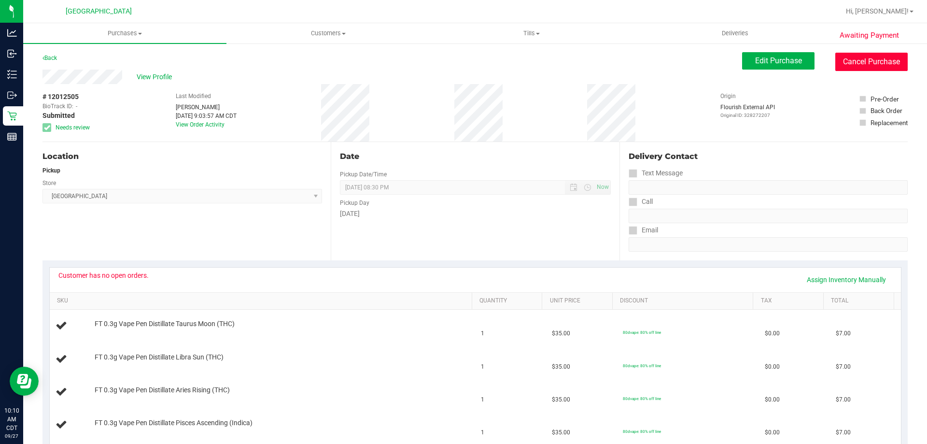
click at [863, 61] on button "Cancel Purchase" at bounding box center [871, 62] width 72 height 18
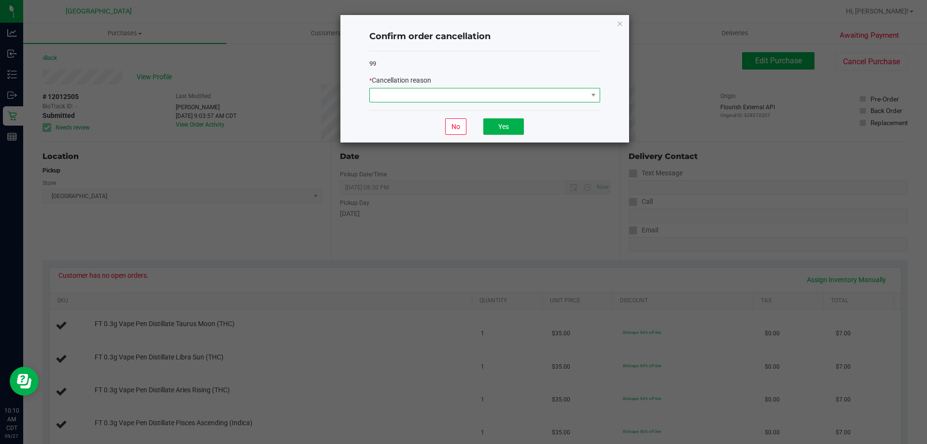
click at [427, 97] on span at bounding box center [479, 95] width 218 height 14
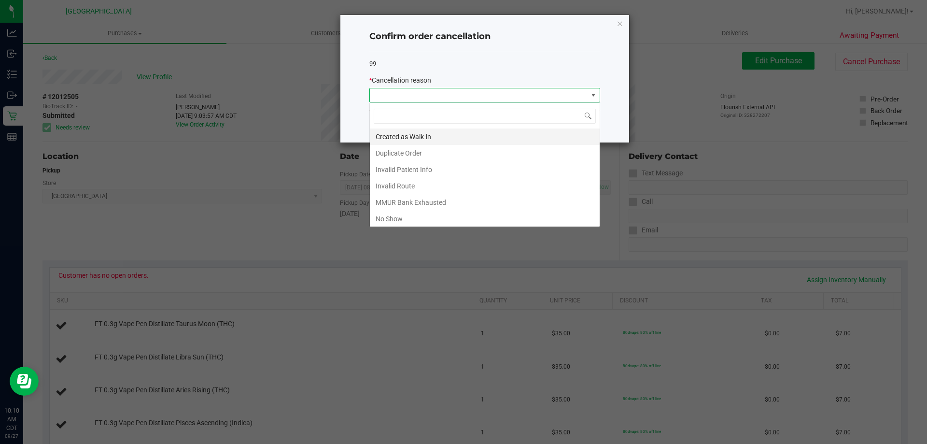
scroll to position [14, 231]
click at [426, 201] on li "MMUR Bank Exhausted" at bounding box center [485, 202] width 230 height 16
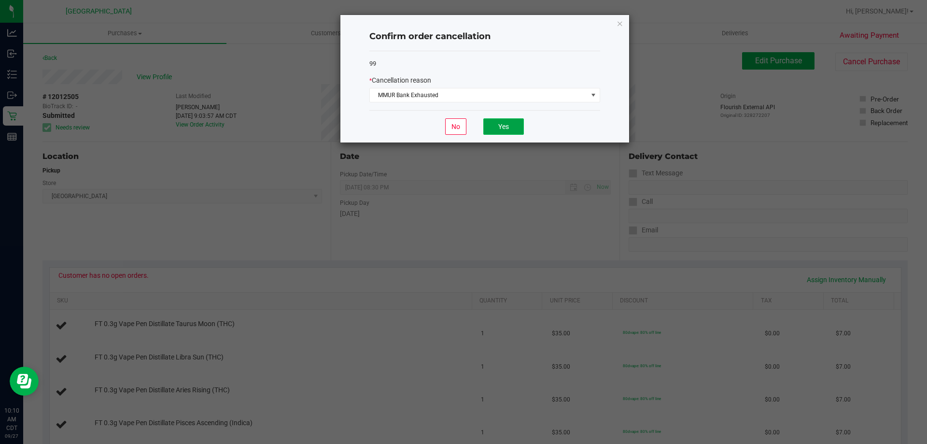
click at [495, 131] on button "Yes" at bounding box center [503, 126] width 41 height 16
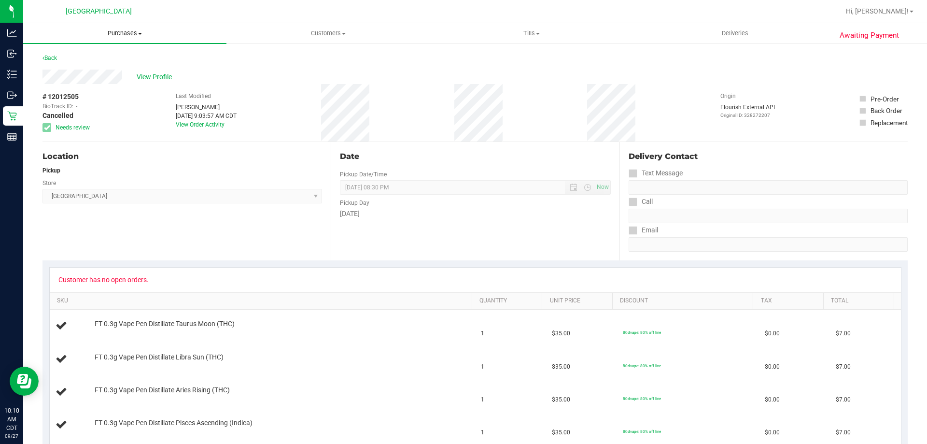
click at [116, 33] on span "Purchases" at bounding box center [124, 33] width 203 height 9
click at [89, 67] on li "Fulfillment" at bounding box center [124, 70] width 203 height 12
